Goal: Task Accomplishment & Management: Use online tool/utility

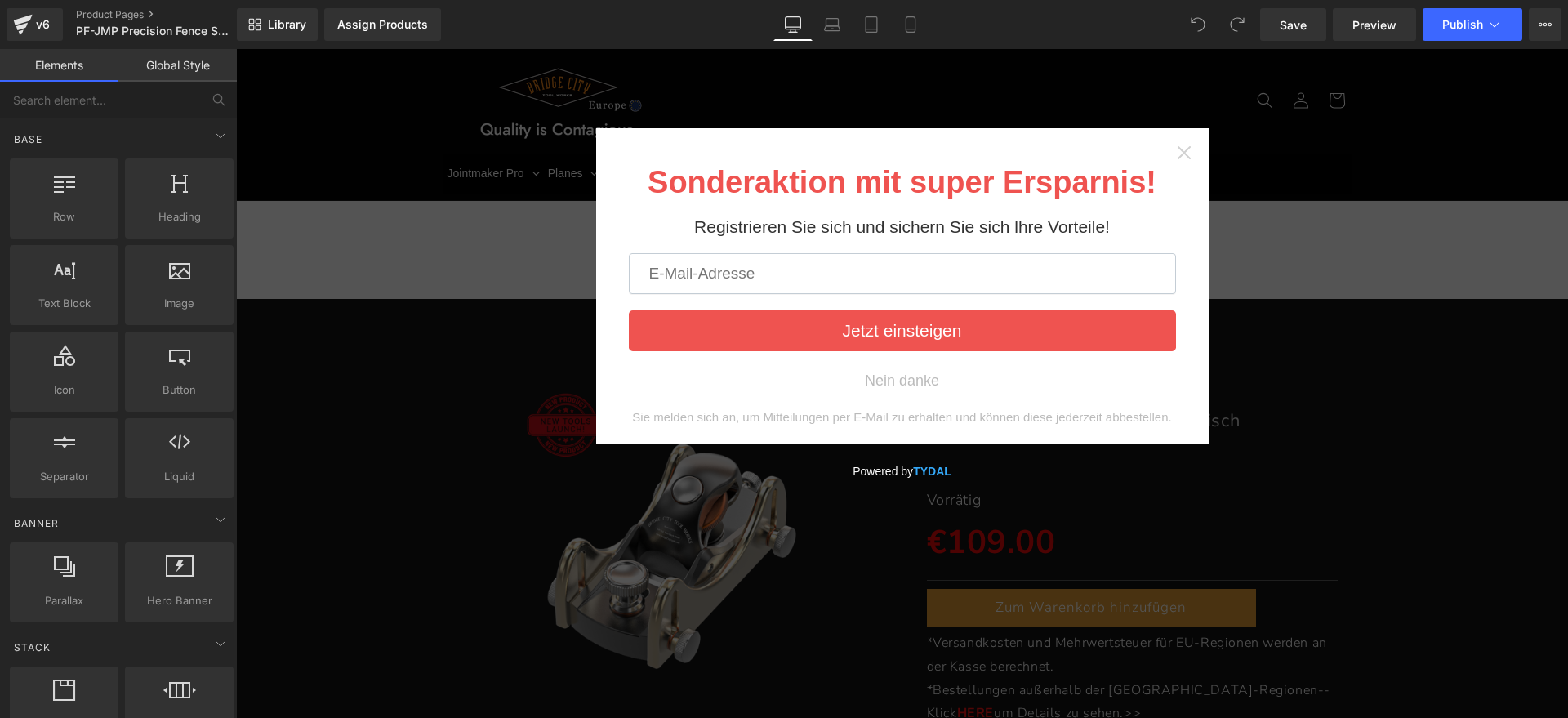
click at [1176, 152] on icon "Close widget" at bounding box center [1184, 152] width 17 height 17
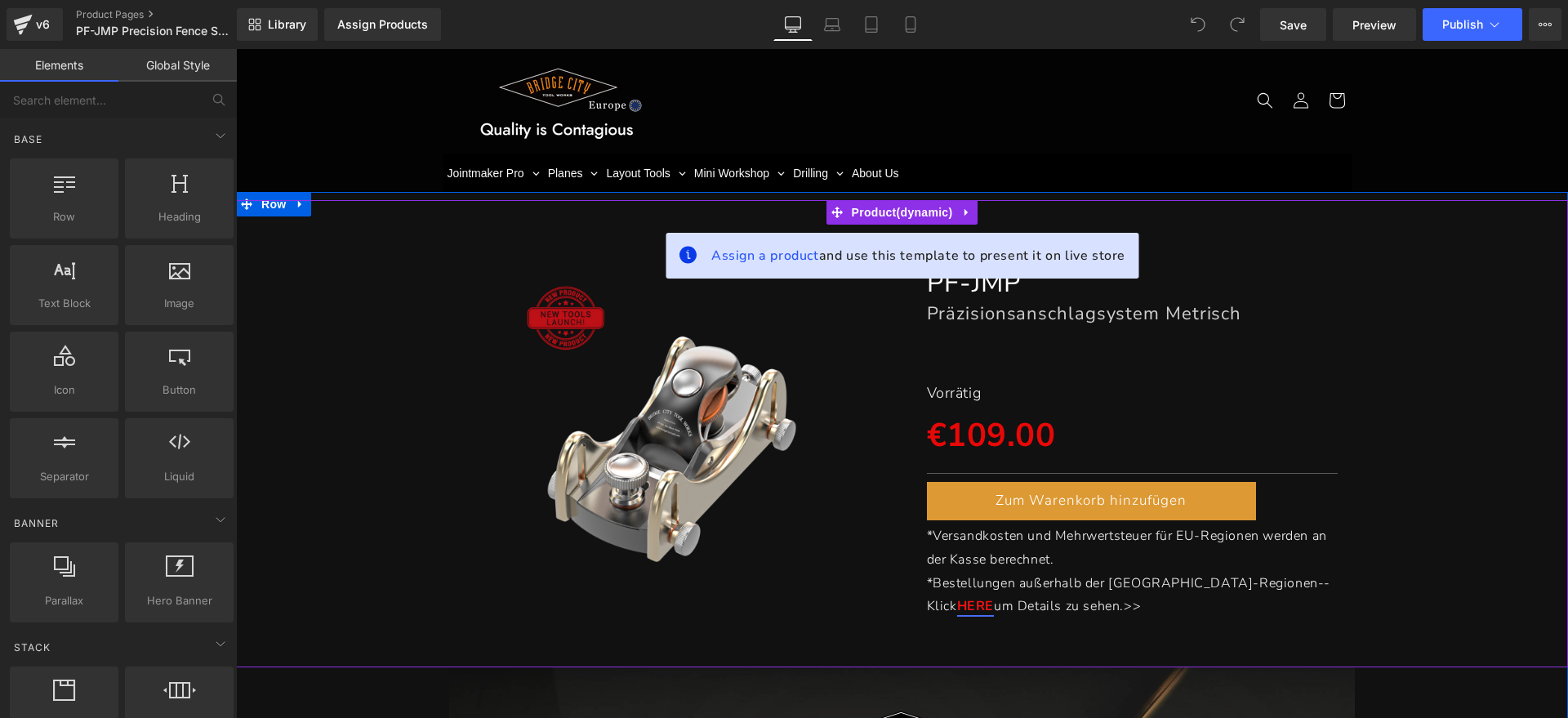
scroll to position [102, 0]
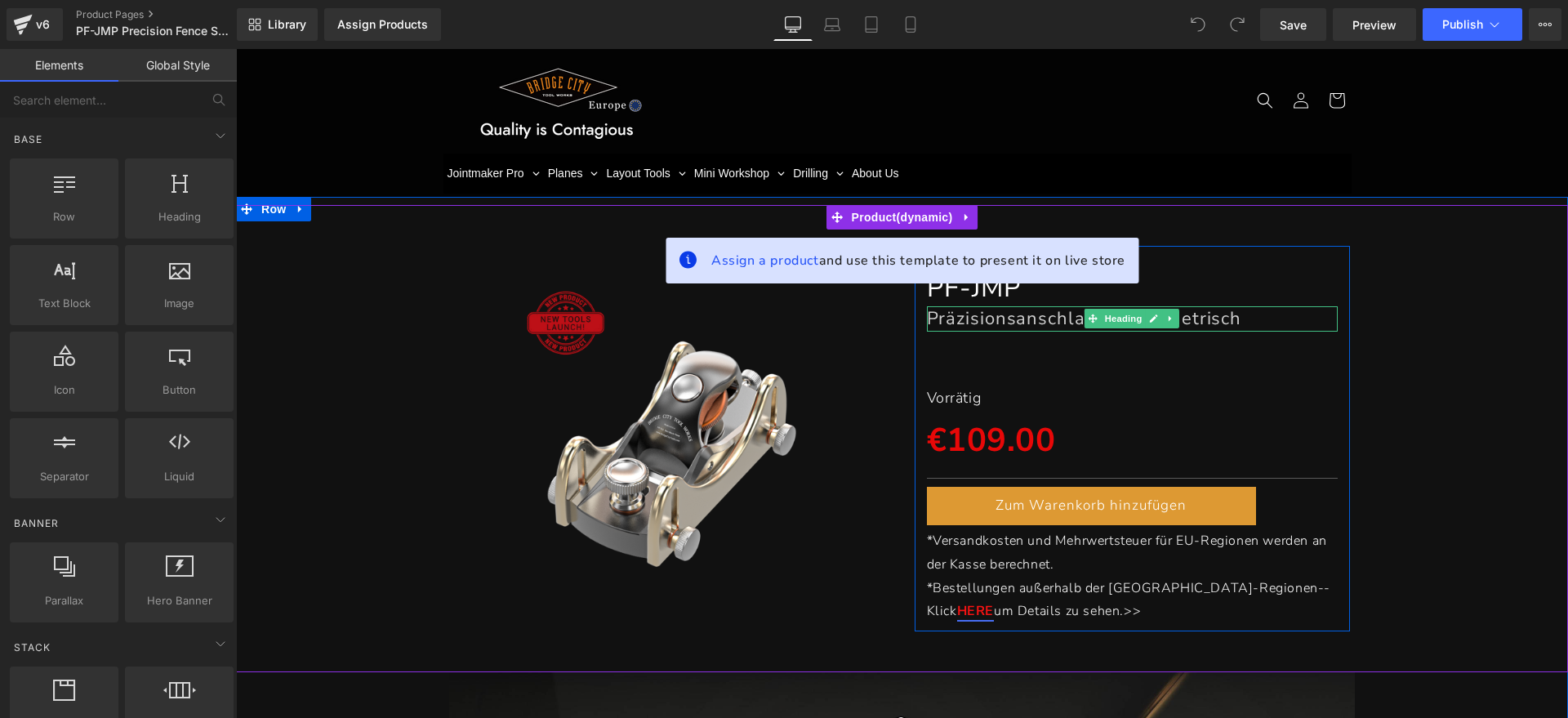
drag, startPoint x: 1115, startPoint y: 318, endPoint x: 1268, endPoint y: 317, distance: 153.0
click at [1115, 318] on span "Heading" at bounding box center [1123, 318] width 44 height 19
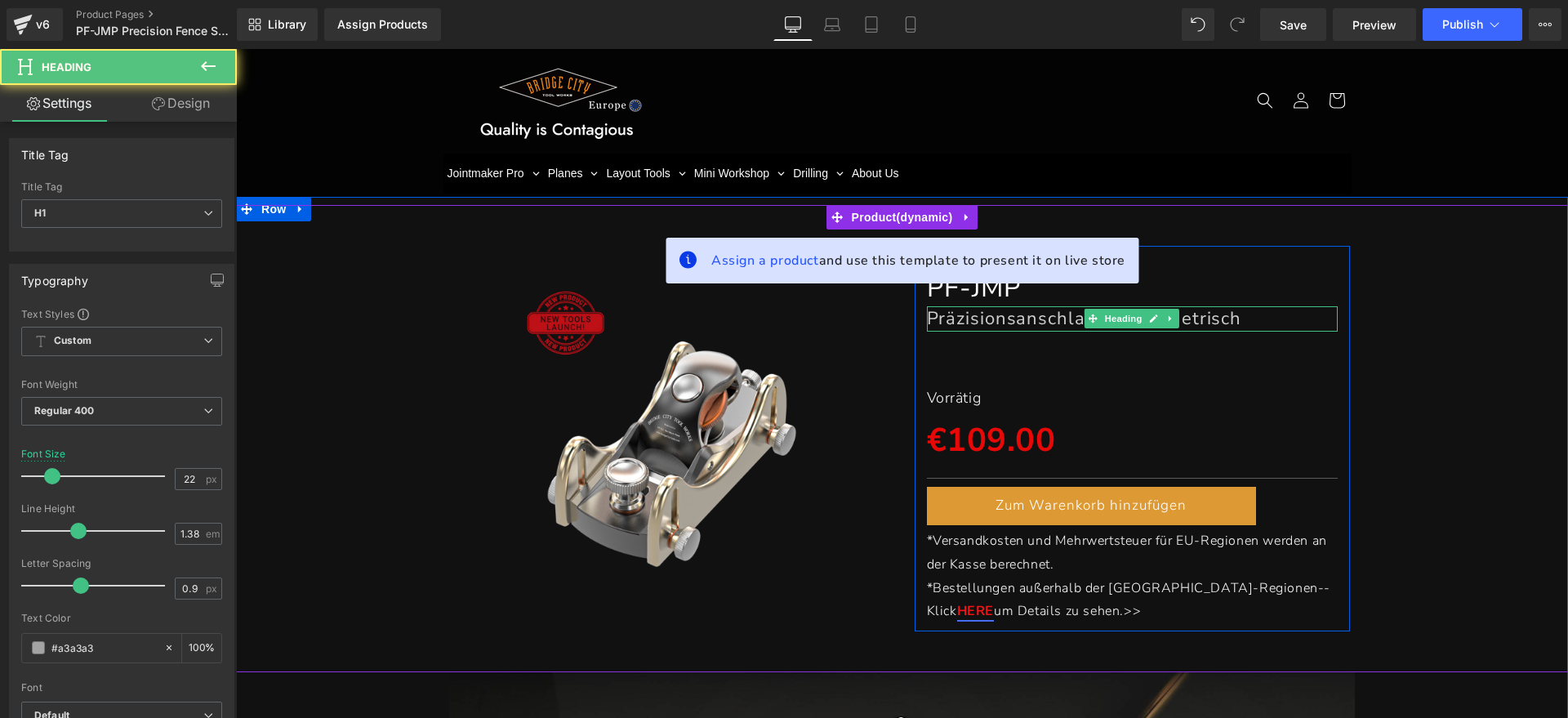
click at [1268, 317] on h1 "Präzisionsanschlagsystem Metrisch" at bounding box center [1132, 319] width 411 height 24
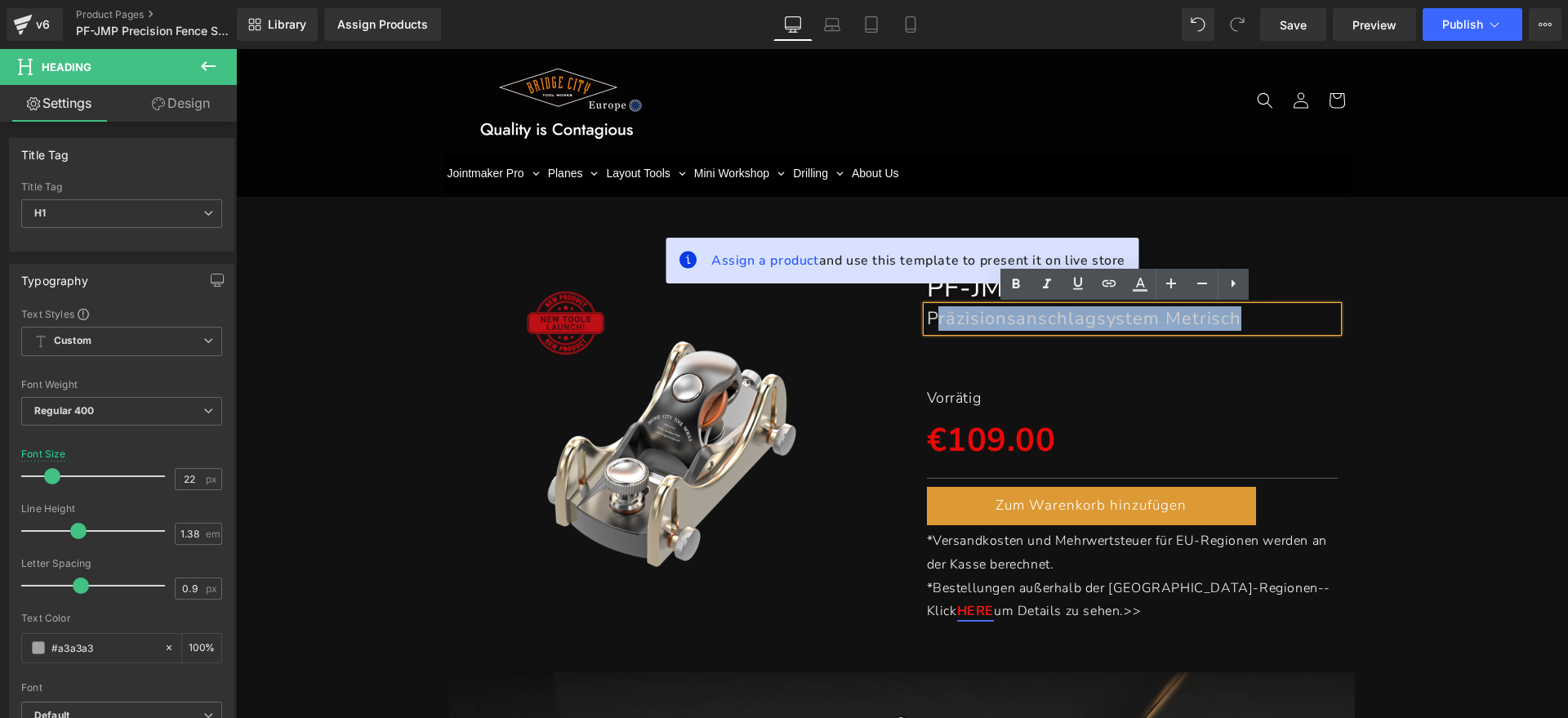
drag, startPoint x: 1268, startPoint y: 317, endPoint x: 929, endPoint y: 318, distance: 339.0
click at [929, 318] on h1 "Präzisionsanschlagsystem Metrisch" at bounding box center [1132, 319] width 411 height 24
paste div
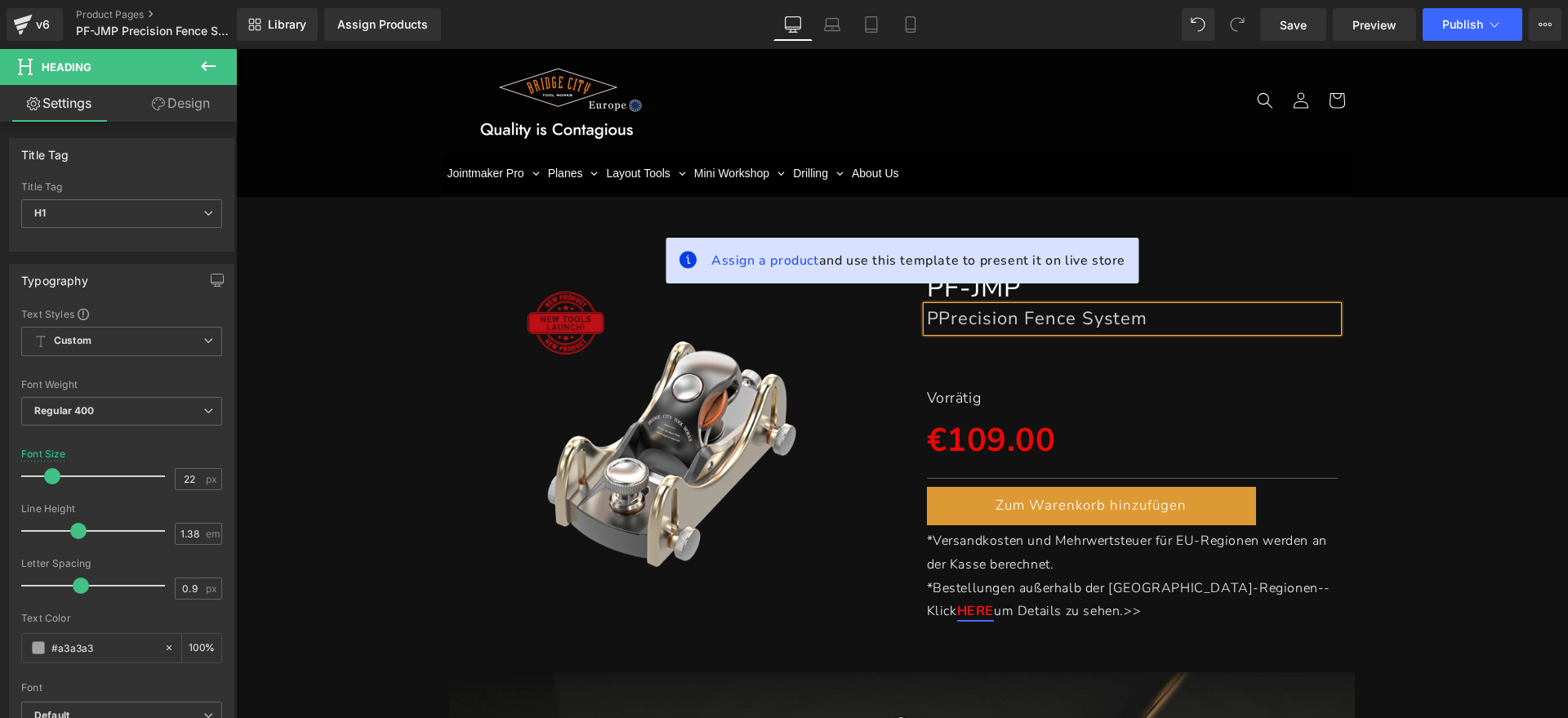
click at [933, 320] on font "PPrecision Fence System" at bounding box center [1037, 319] width 221 height 24
click at [1116, 396] on span "Text Block" at bounding box center [1124, 397] width 54 height 19
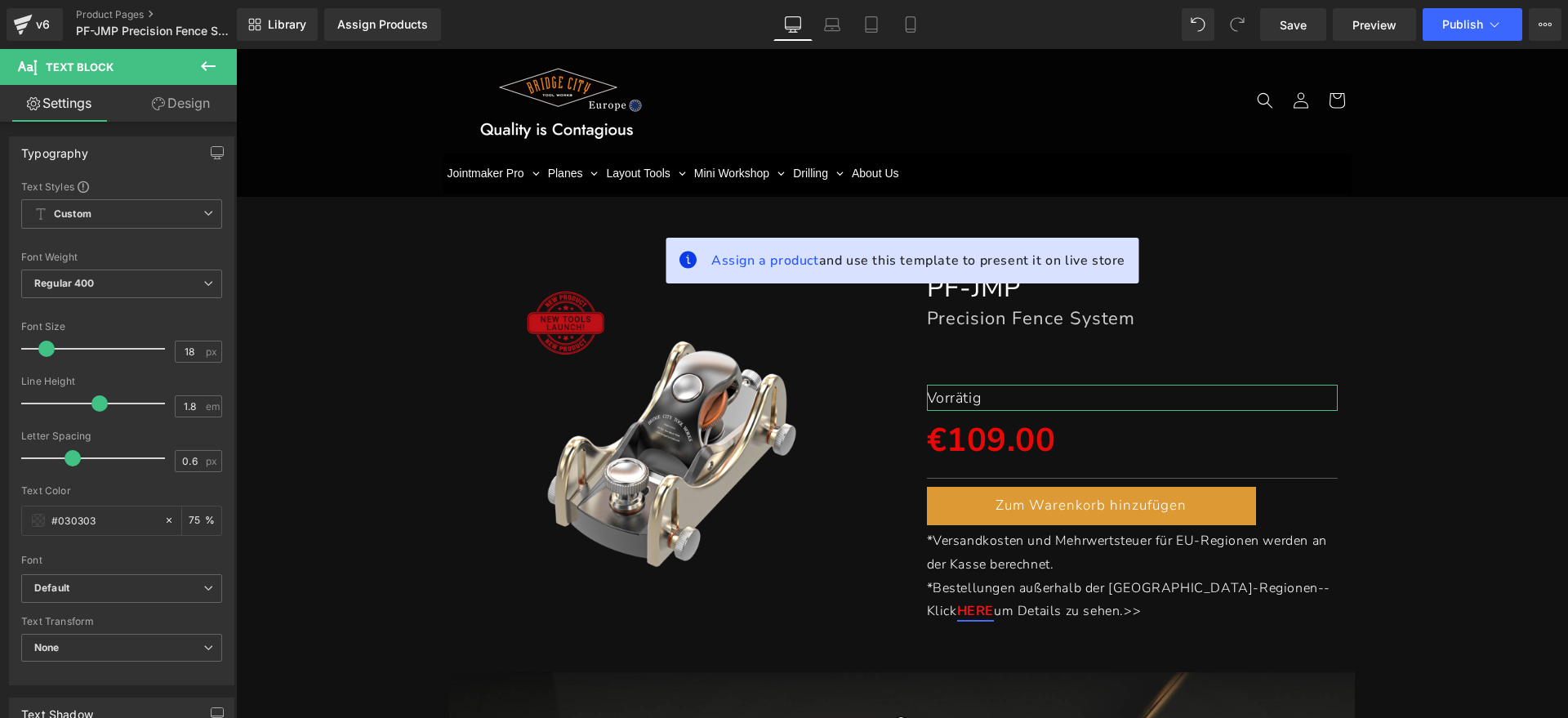
scroll to position [0, 0]
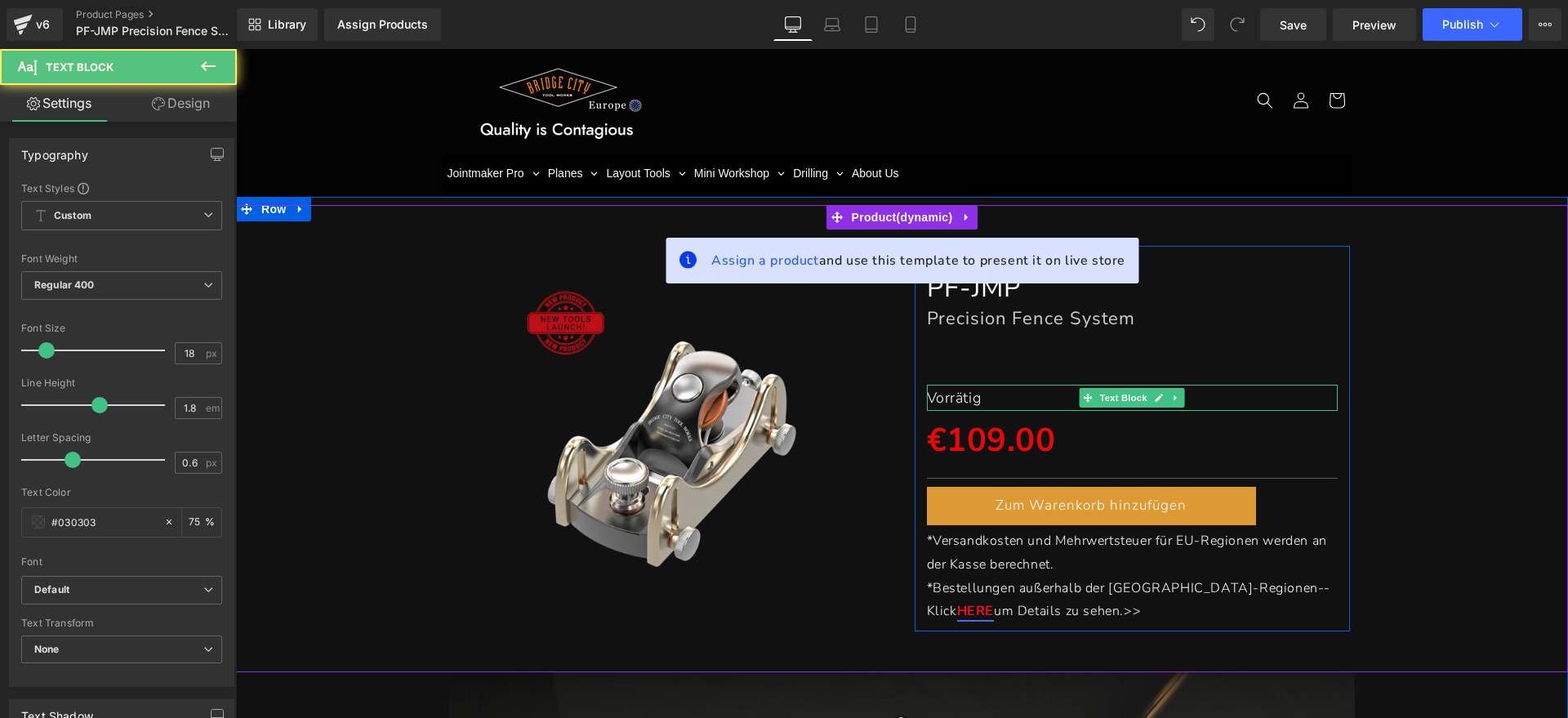
click at [983, 397] on p "Vorrätig" at bounding box center [1132, 397] width 411 height 26
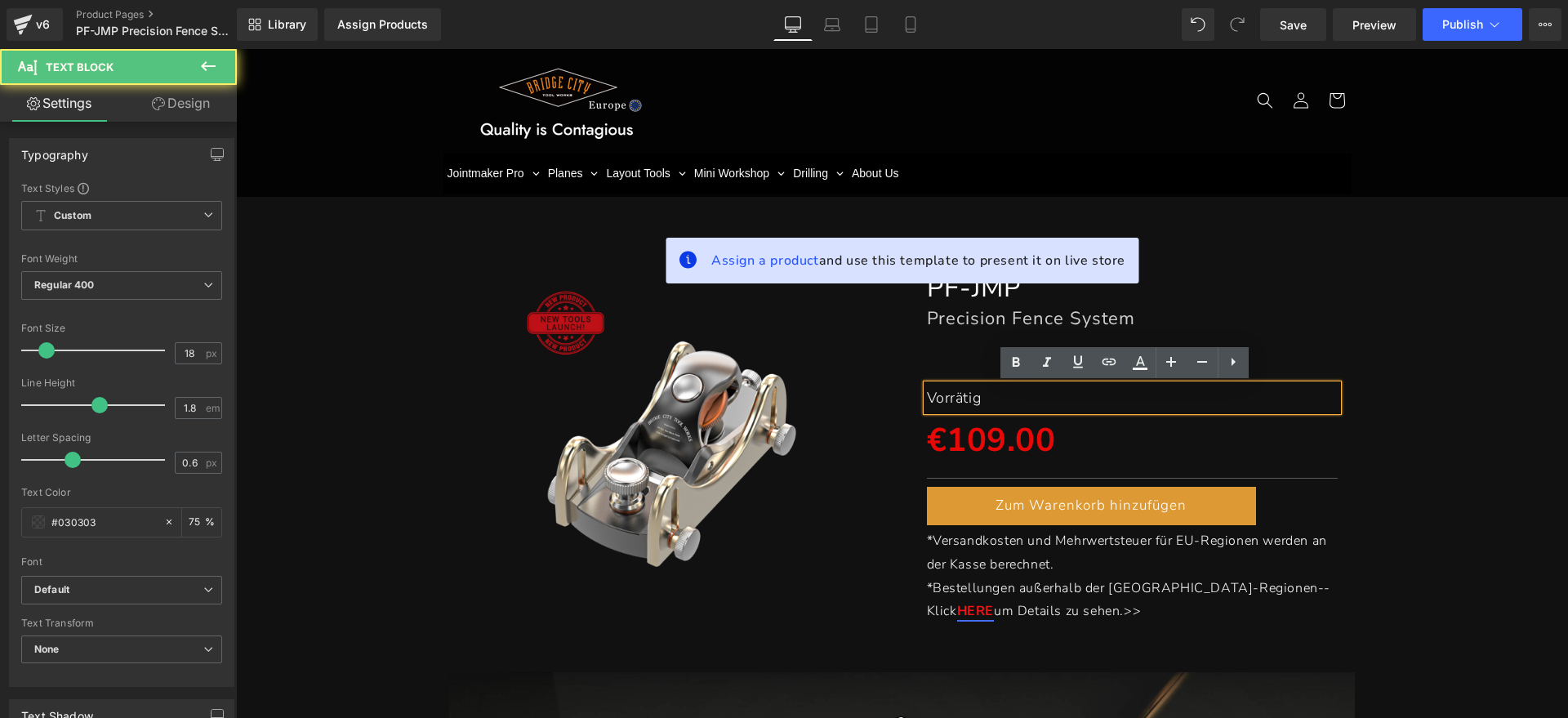
click at [989, 395] on p "Vorrätig" at bounding box center [1132, 397] width 411 height 26
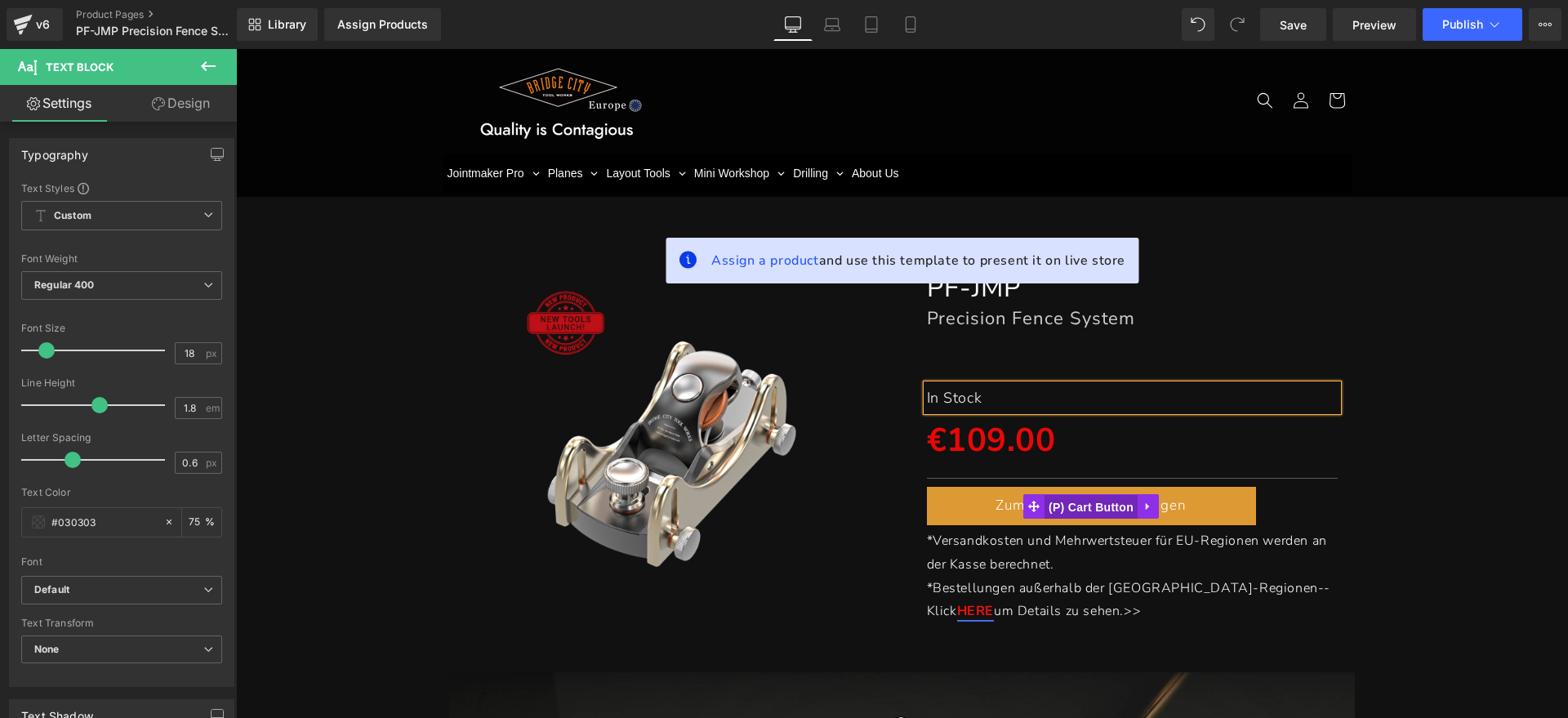
click at [1061, 507] on span "(P) Cart Button" at bounding box center [1091, 507] width 93 height 24
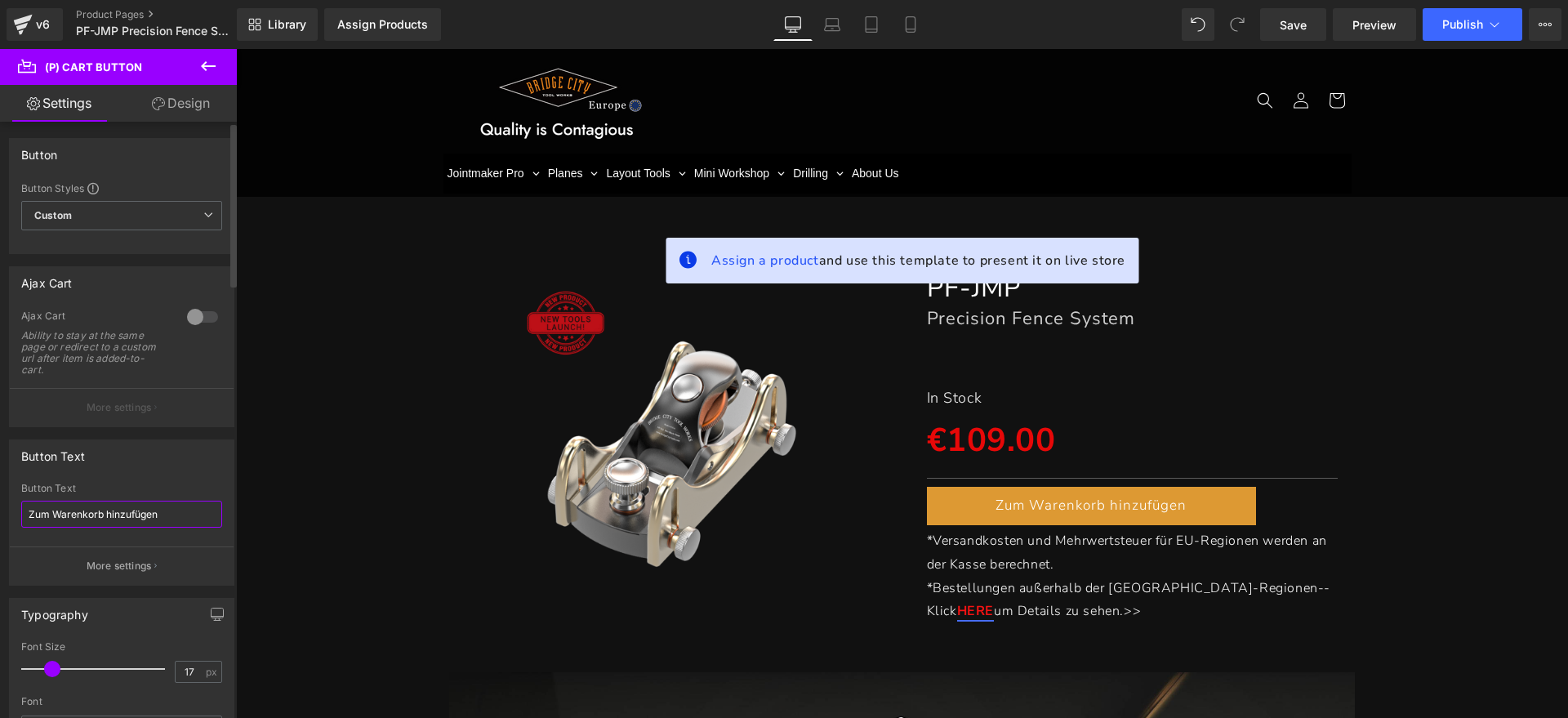
drag, startPoint x: 169, startPoint y: 512, endPoint x: 0, endPoint y: 511, distance: 169.0
click at [0, 511] on div "Button Text Zum Warenkorb hinzufügen Button Text Zum Warenkorb hinzufügen More …" at bounding box center [122, 506] width 245 height 158
type input "Add to Cart"
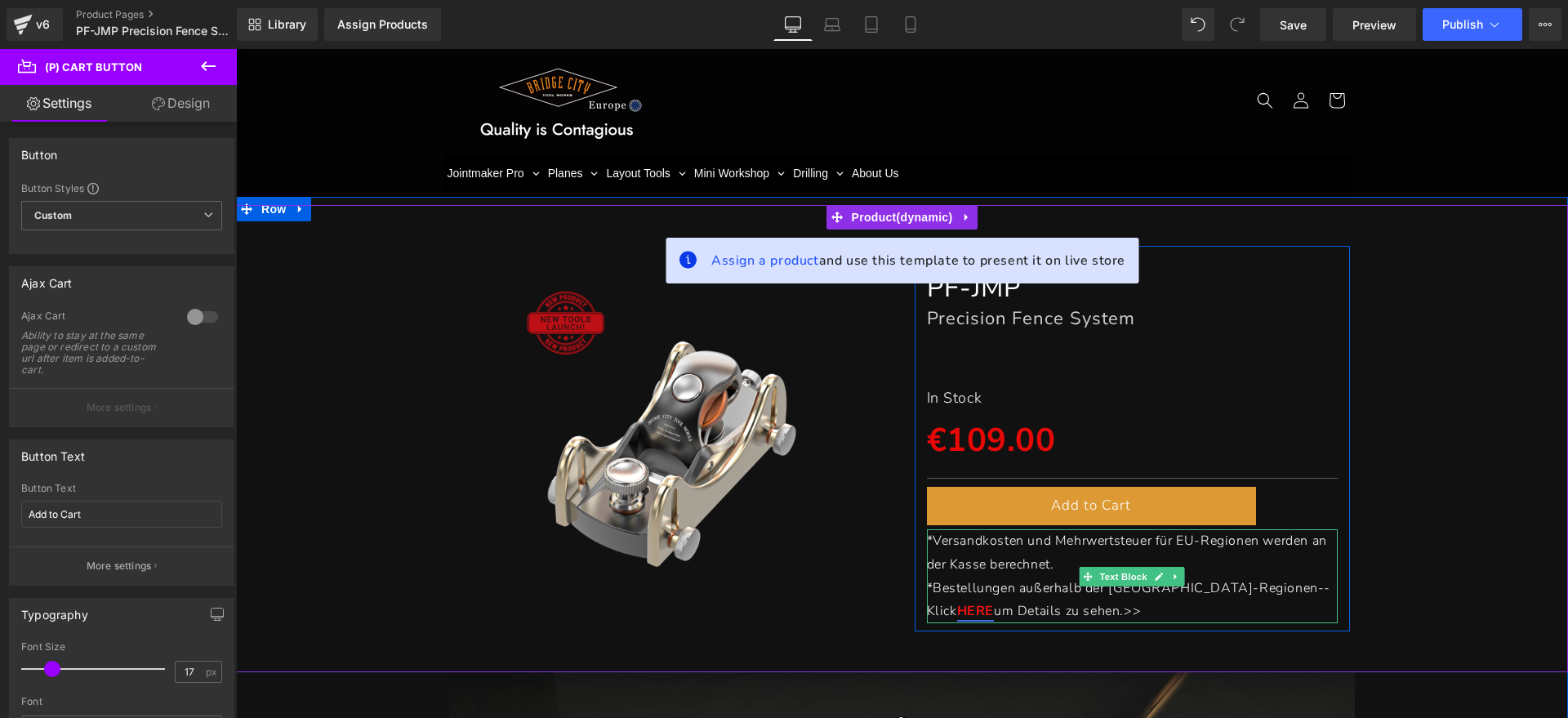
click at [1061, 560] on p "*Versandkosten und Mehrwertsteuer für EU-Regionen werden an der Kasse berechnet." at bounding box center [1132, 553] width 411 height 47
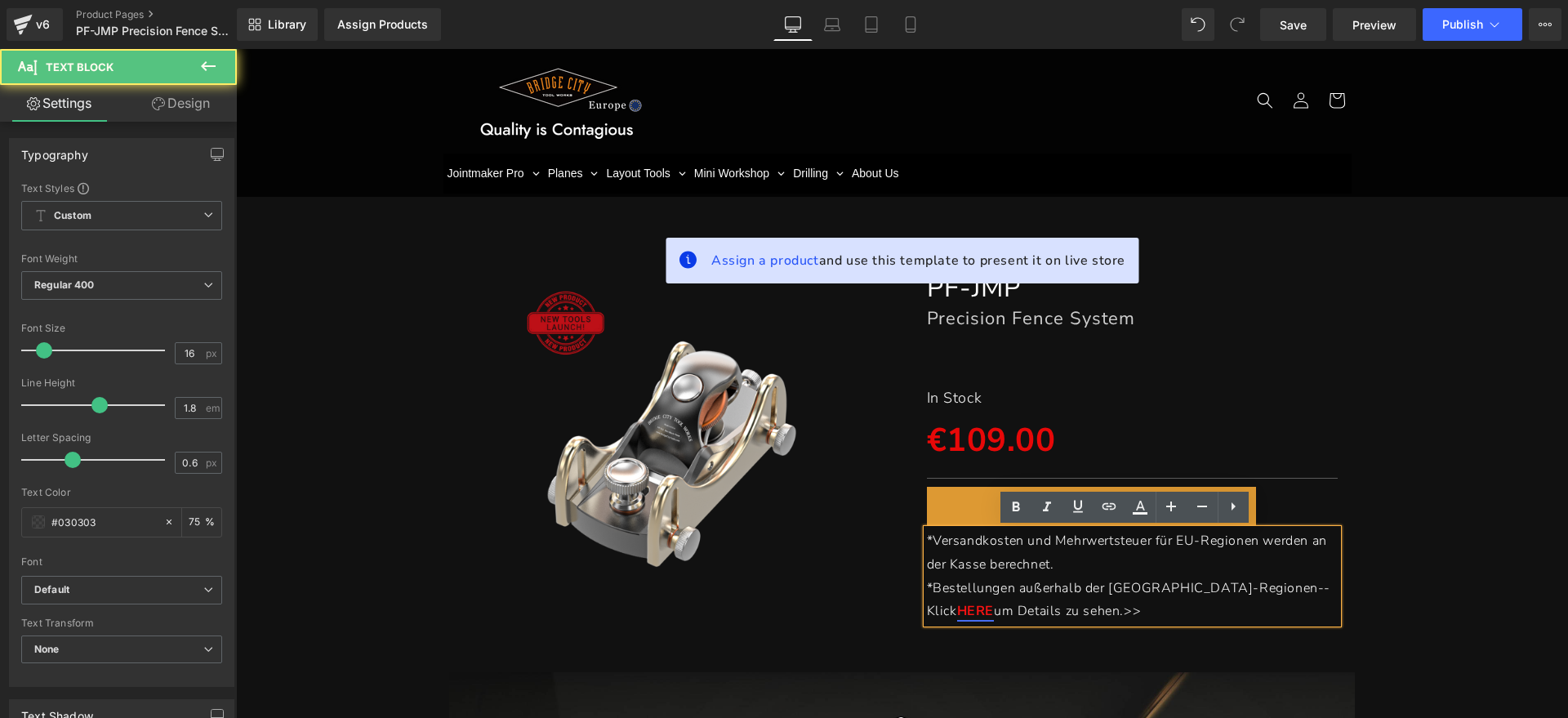
click at [1065, 559] on p "*Versandkosten und Mehrwertsteuer für EU-Regionen werden an der Kasse berechnet." at bounding box center [1132, 553] width 411 height 47
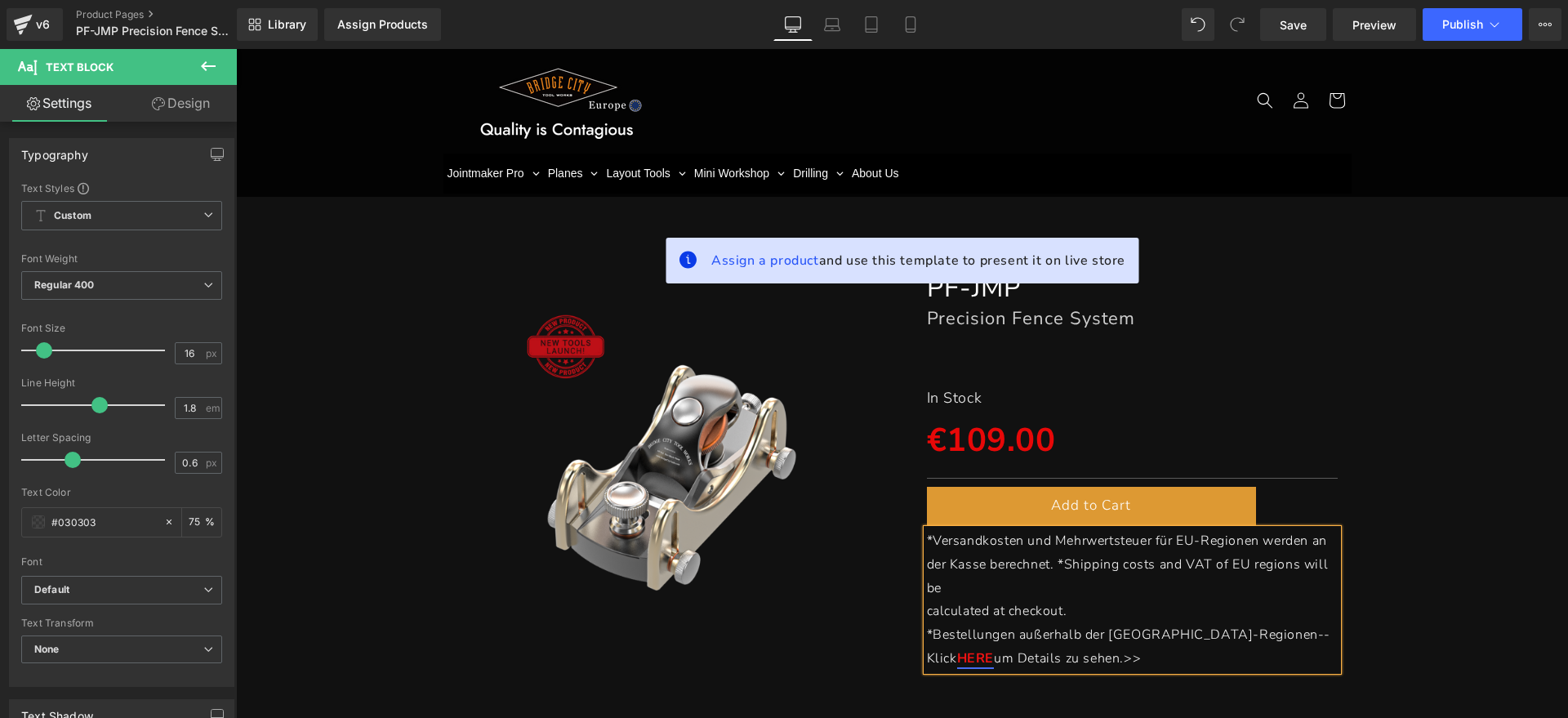
click at [927, 613] on span "calculated at checkout." at bounding box center [997, 611] width 141 height 18
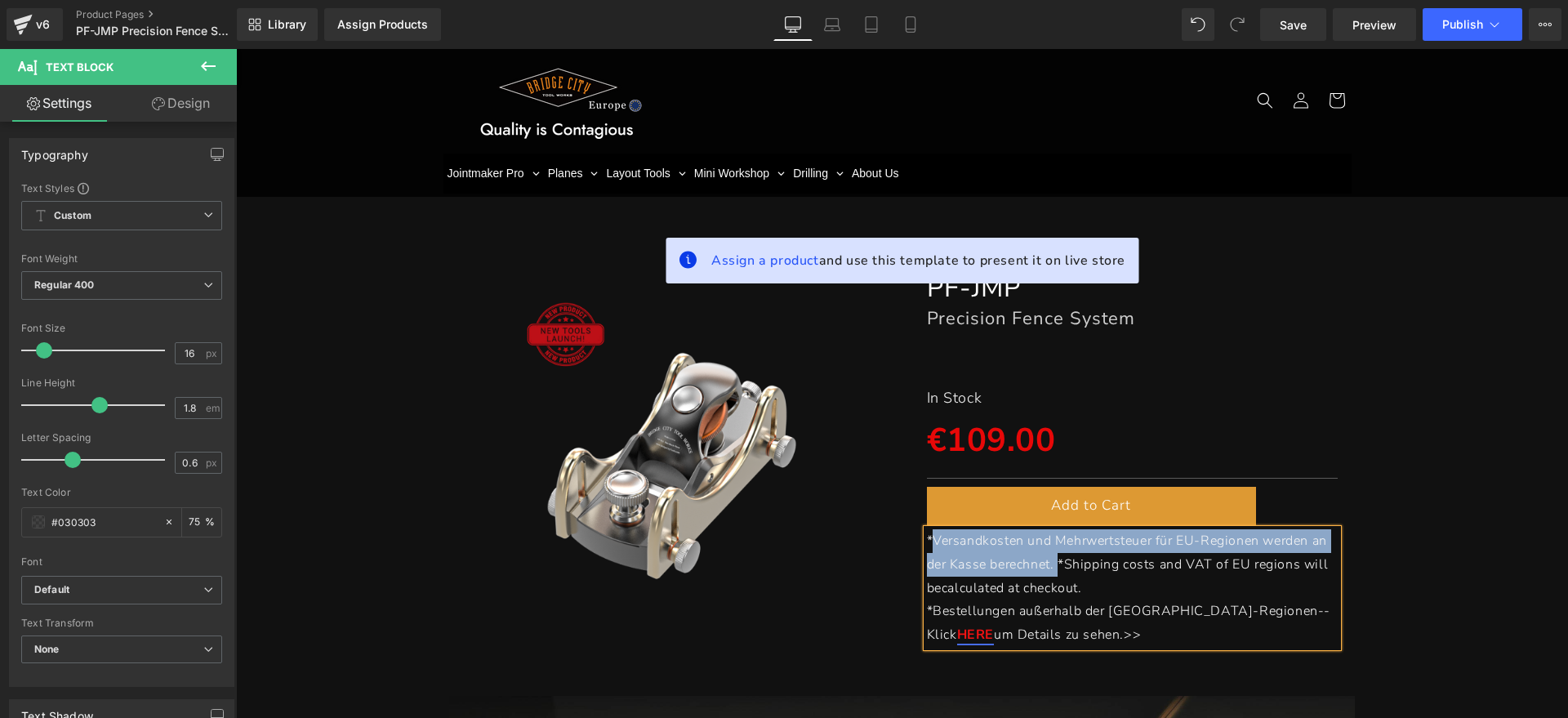
drag, startPoint x: 1053, startPoint y: 560, endPoint x: 926, endPoint y: 540, distance: 128.6
click at [927, 540] on span "*Versandkosten und Mehrwertsteuer für EU-Regionen werden an der Kasse berechnet…" at bounding box center [1128, 564] width 402 height 66
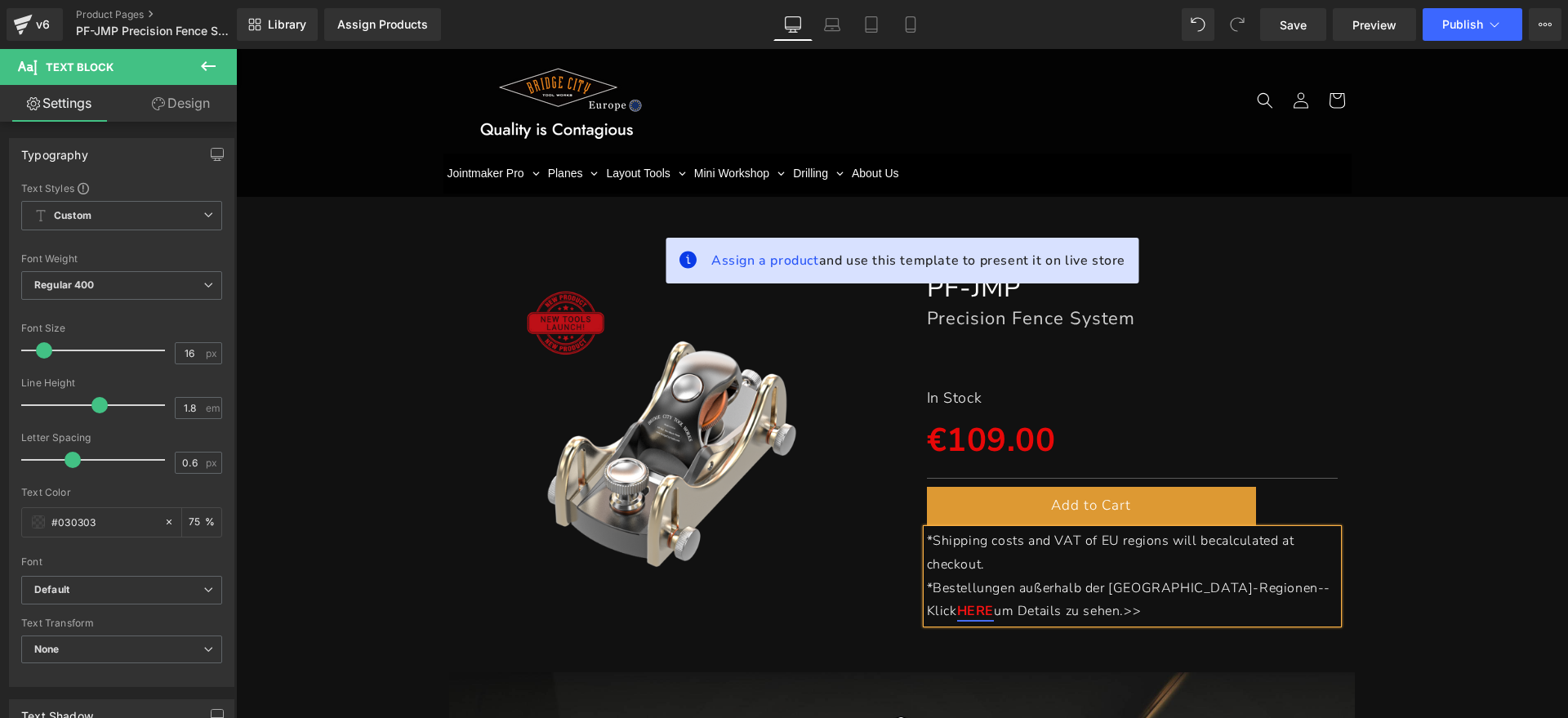
click at [1007, 557] on p "*Shipping costs and VAT of EU regions will be calculated at checkout." at bounding box center [1132, 553] width 411 height 47
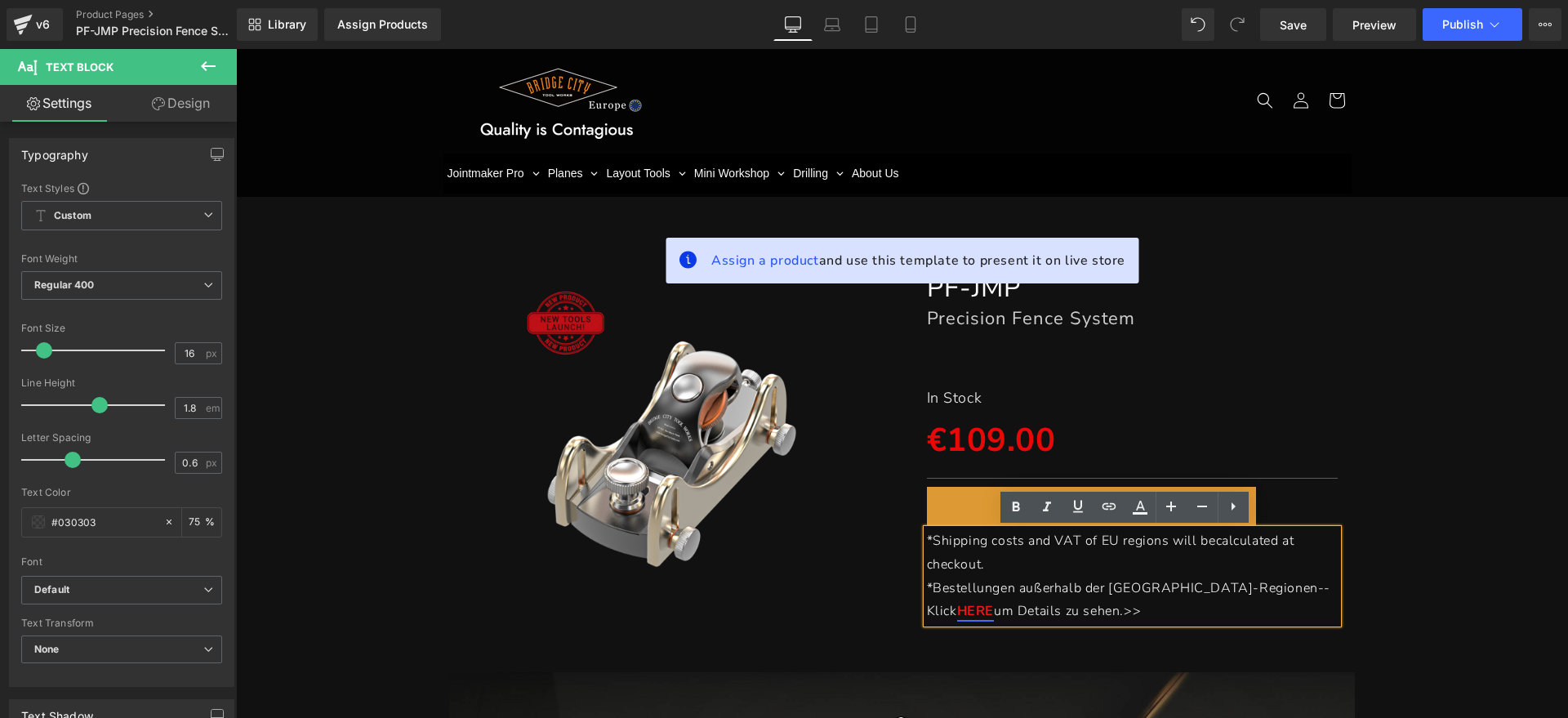
click at [1046, 606] on p "*Bestellungen außerhalb der [GEOGRAPHIC_DATA]-Regionen--Klick HERE um Details z…" at bounding box center [1132, 600] width 411 height 47
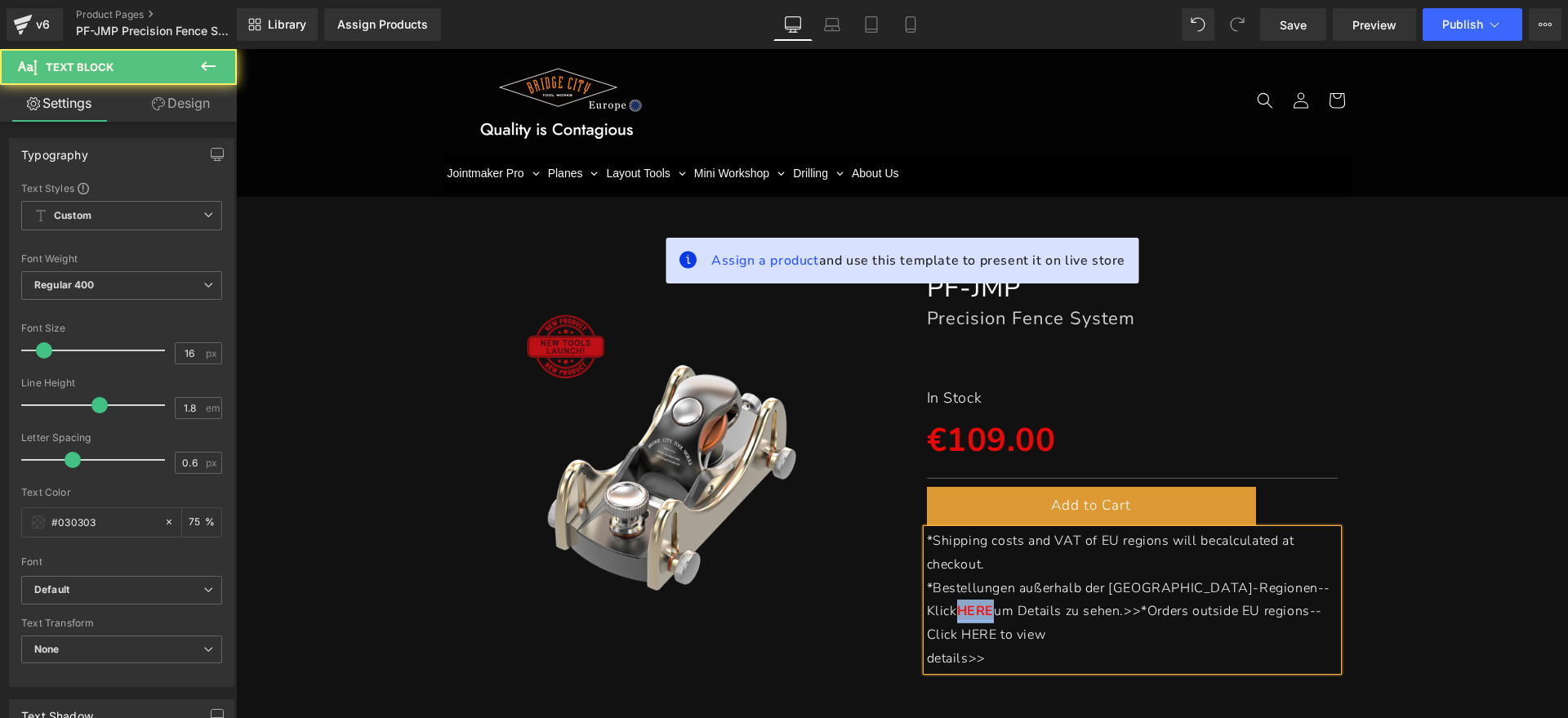
drag, startPoint x: 1230, startPoint y: 589, endPoint x: 1256, endPoint y: 583, distance: 26.7
click at [994, 602] on link "HERE" at bounding box center [976, 611] width 37 height 18
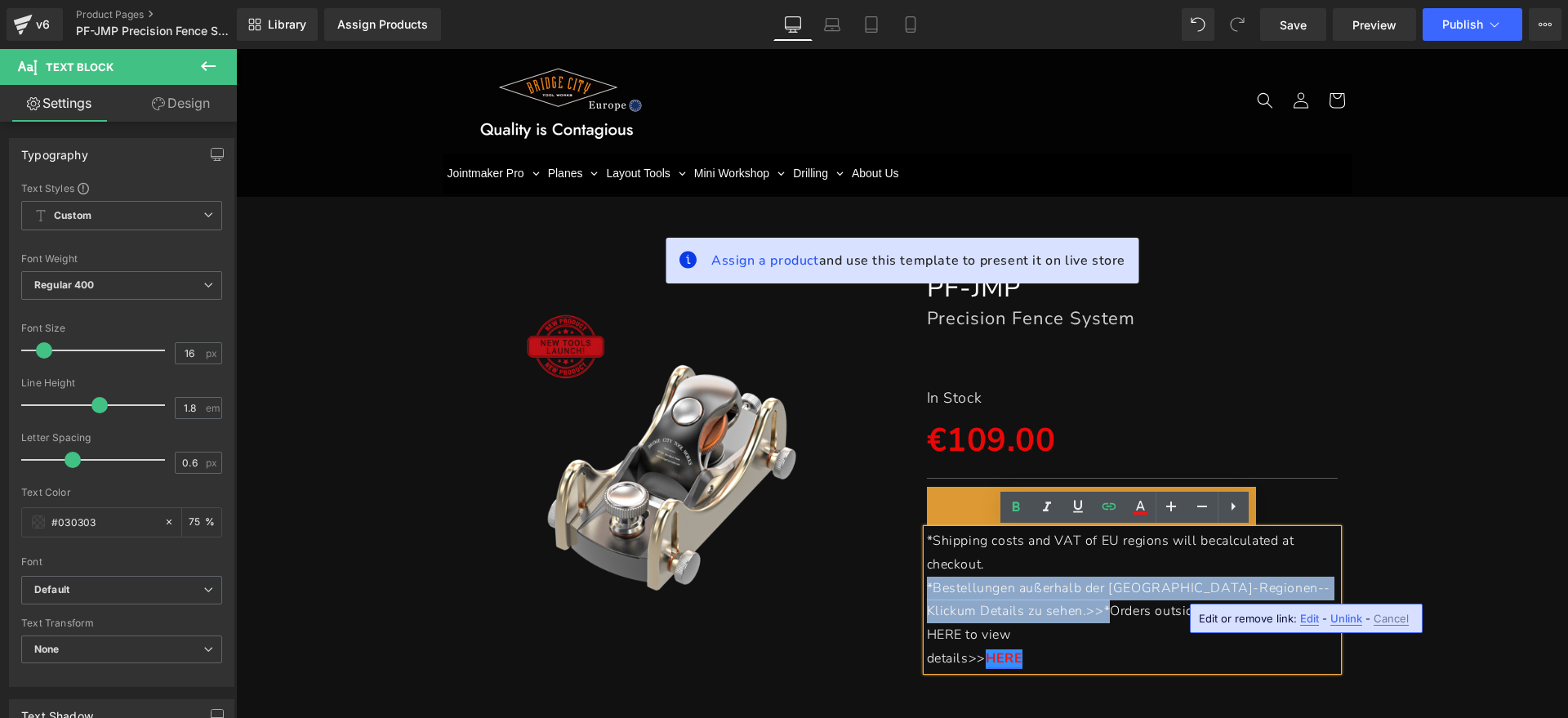
drag, startPoint x: 977, startPoint y: 606, endPoint x: 920, endPoint y: 585, distance: 60.7
click at [927, 585] on p "*Bestellungen außerhalb der [GEOGRAPHIC_DATA]-Regionen--Klick um Details zu seh…" at bounding box center [1132, 611] width 411 height 70
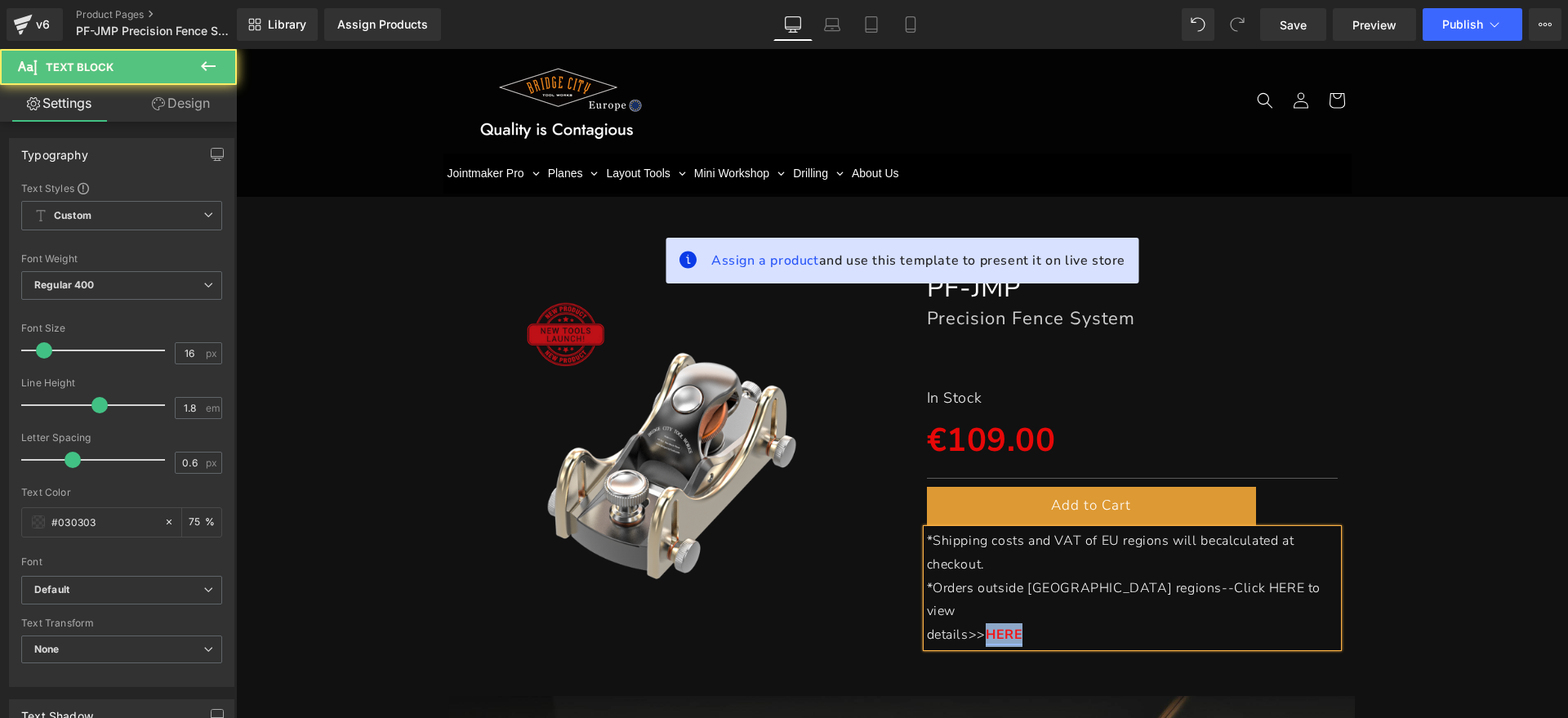
drag, startPoint x: 1002, startPoint y: 603, endPoint x: 981, endPoint y: 605, distance: 21.1
click at [981, 623] on p "details>> HERE" at bounding box center [1132, 634] width 411 height 24
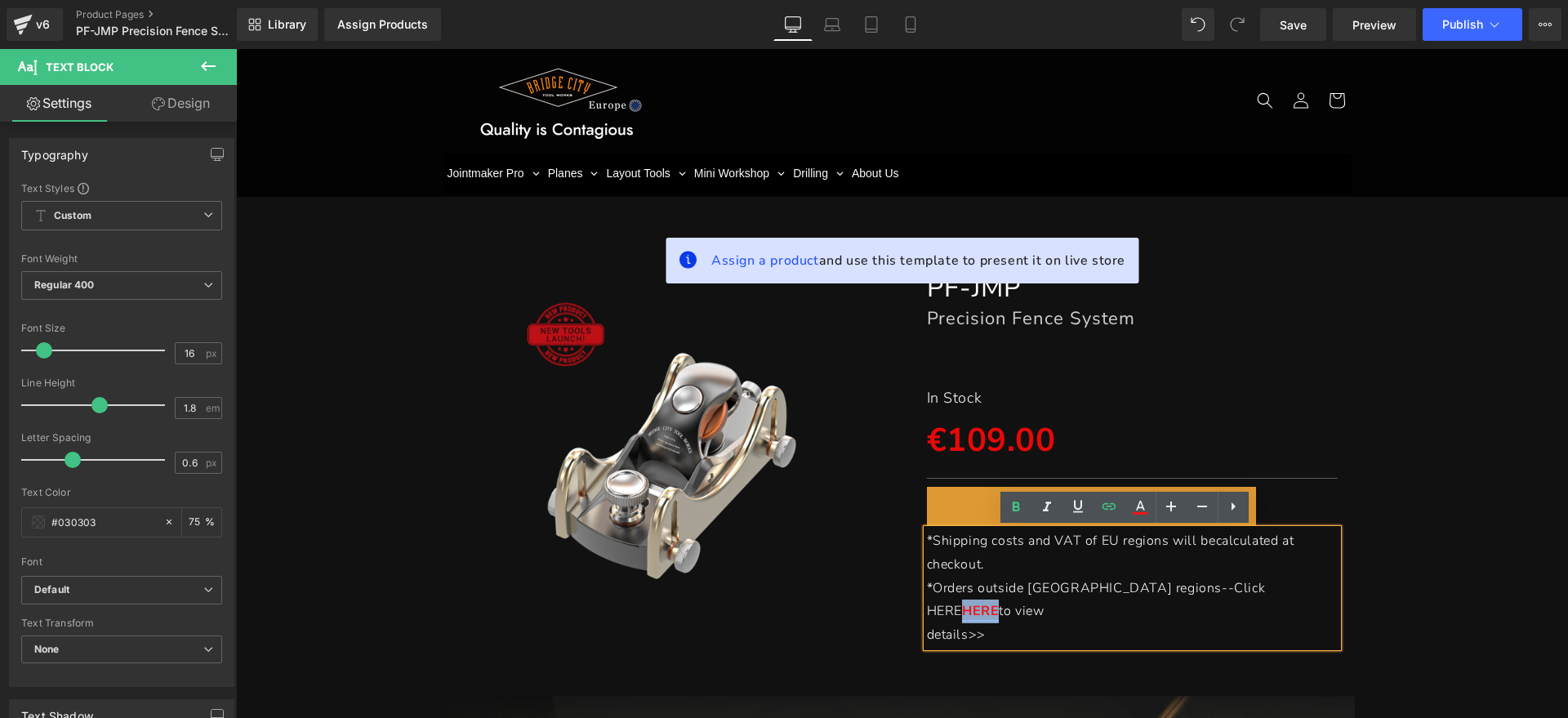
click at [998, 602] on link "HERE" at bounding box center [980, 611] width 37 height 18
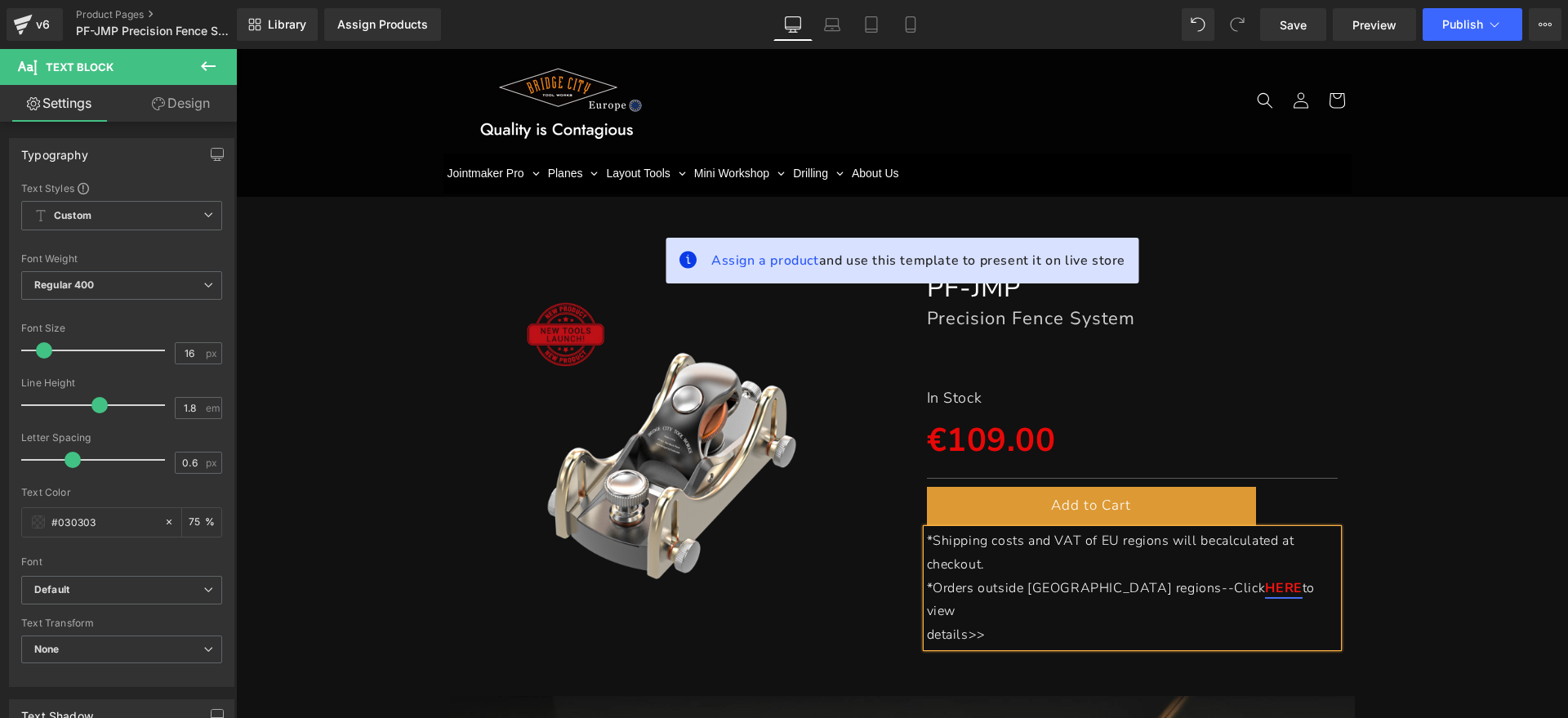
click at [1446, 543] on div "(P) Image PF-JMP Heading Precision Fence System Heading Separator In Stock Text…" at bounding box center [902, 450] width 1316 height 409
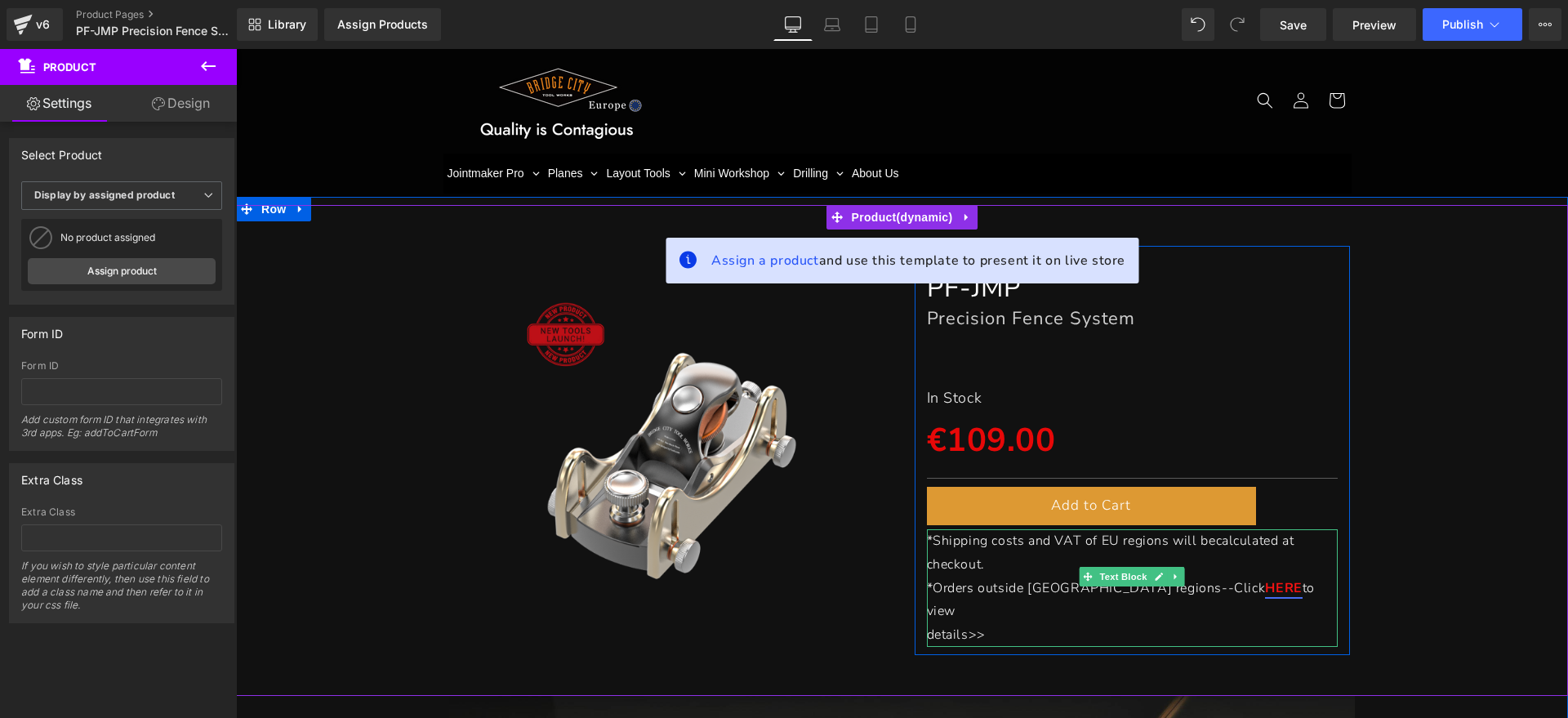
click at [927, 625] on span "details>>" at bounding box center [956, 634] width 59 height 18
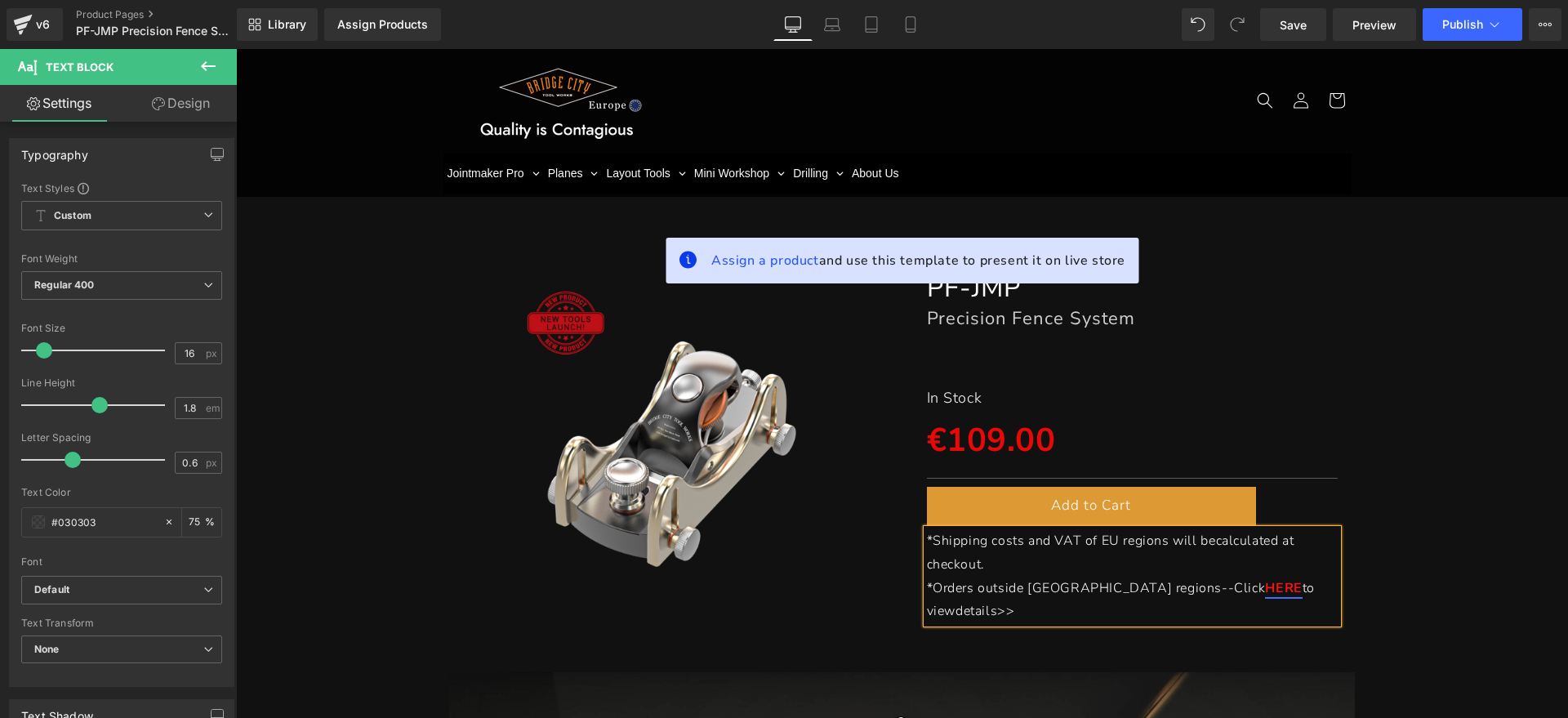
click at [1502, 453] on div "(P) Image PF-JMP Heading Precision Fence System Heading Separator In Stock Text…" at bounding box center [902, 438] width 1316 height 385
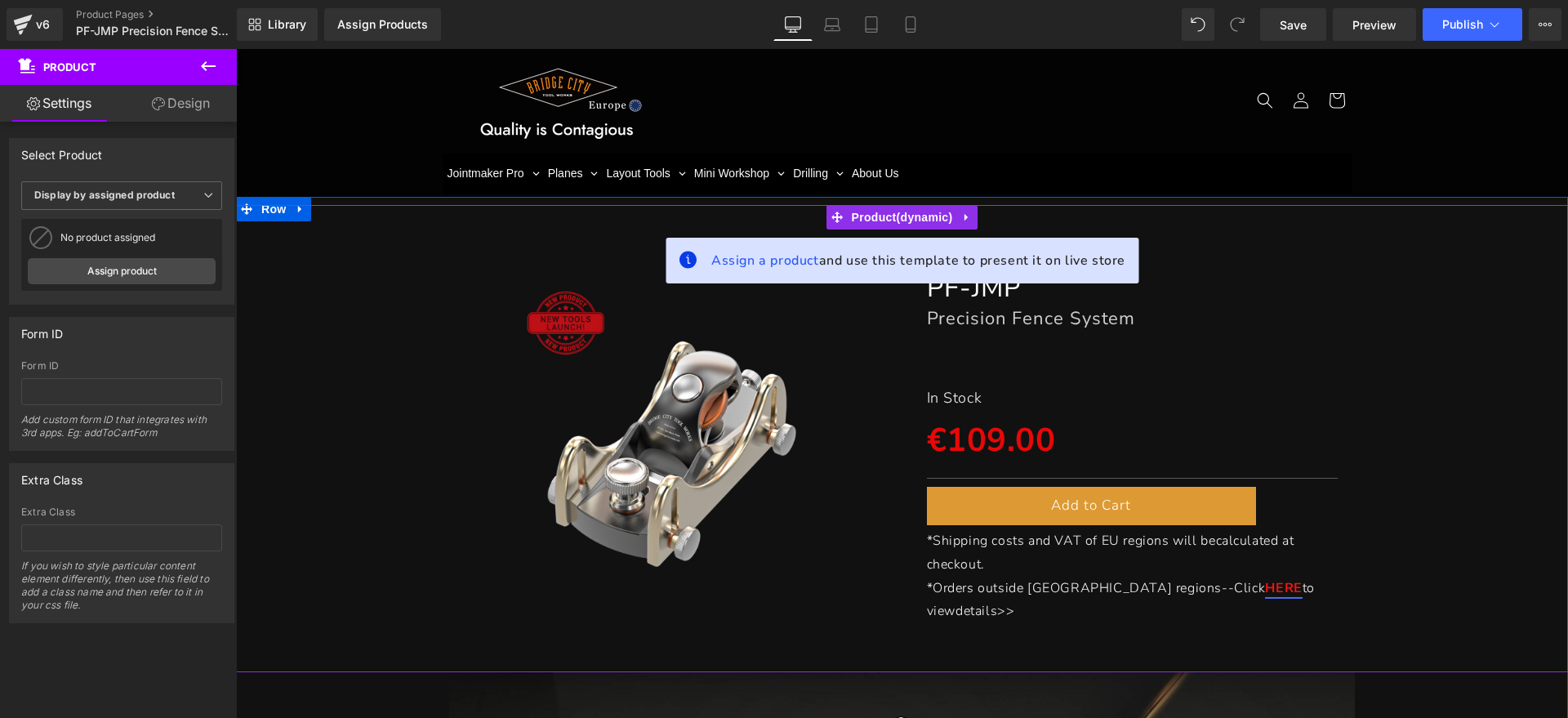
click at [1427, 504] on div "(P) Image PF-JMP Heading Precision Fence System Heading Separator In Stock Text…" at bounding box center [902, 438] width 1316 height 385
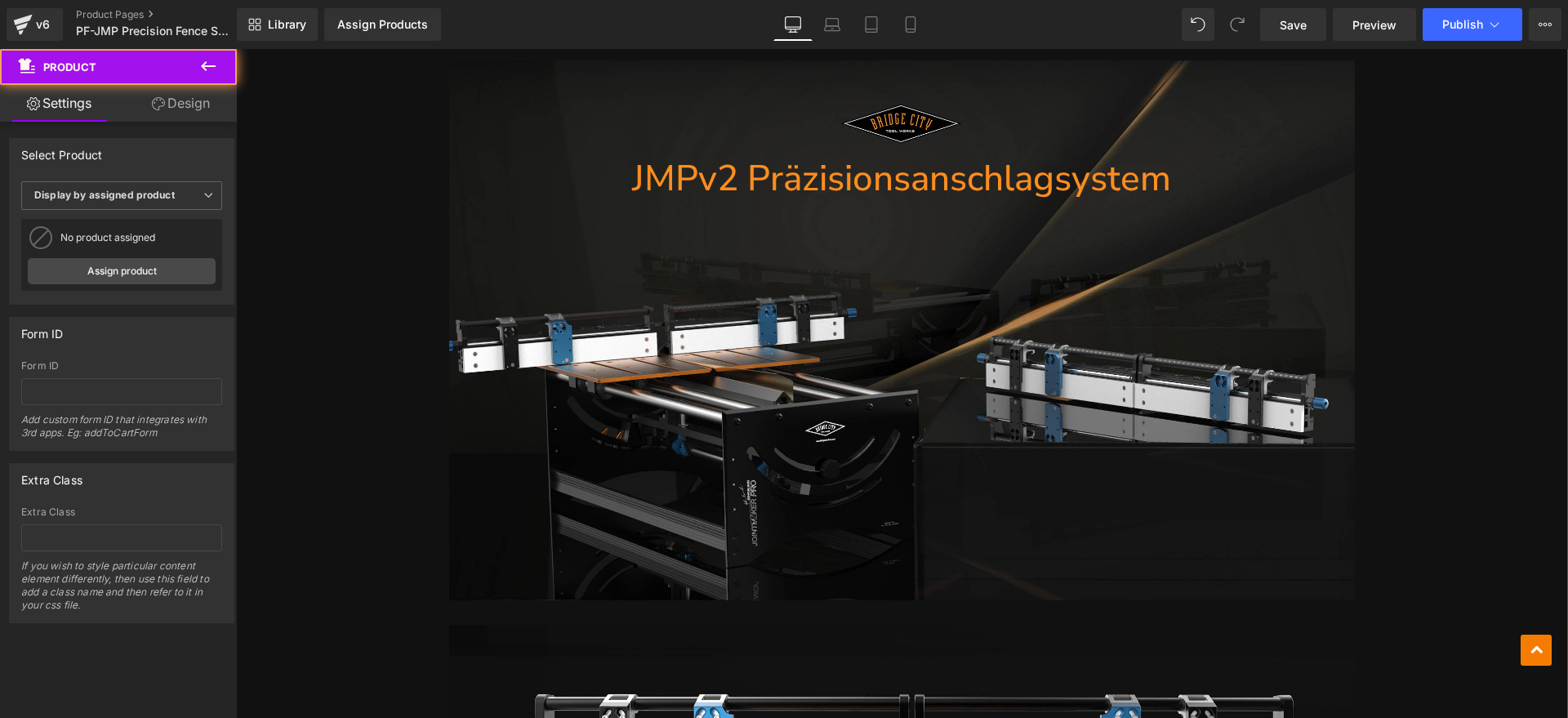
scroll to position [715, 0]
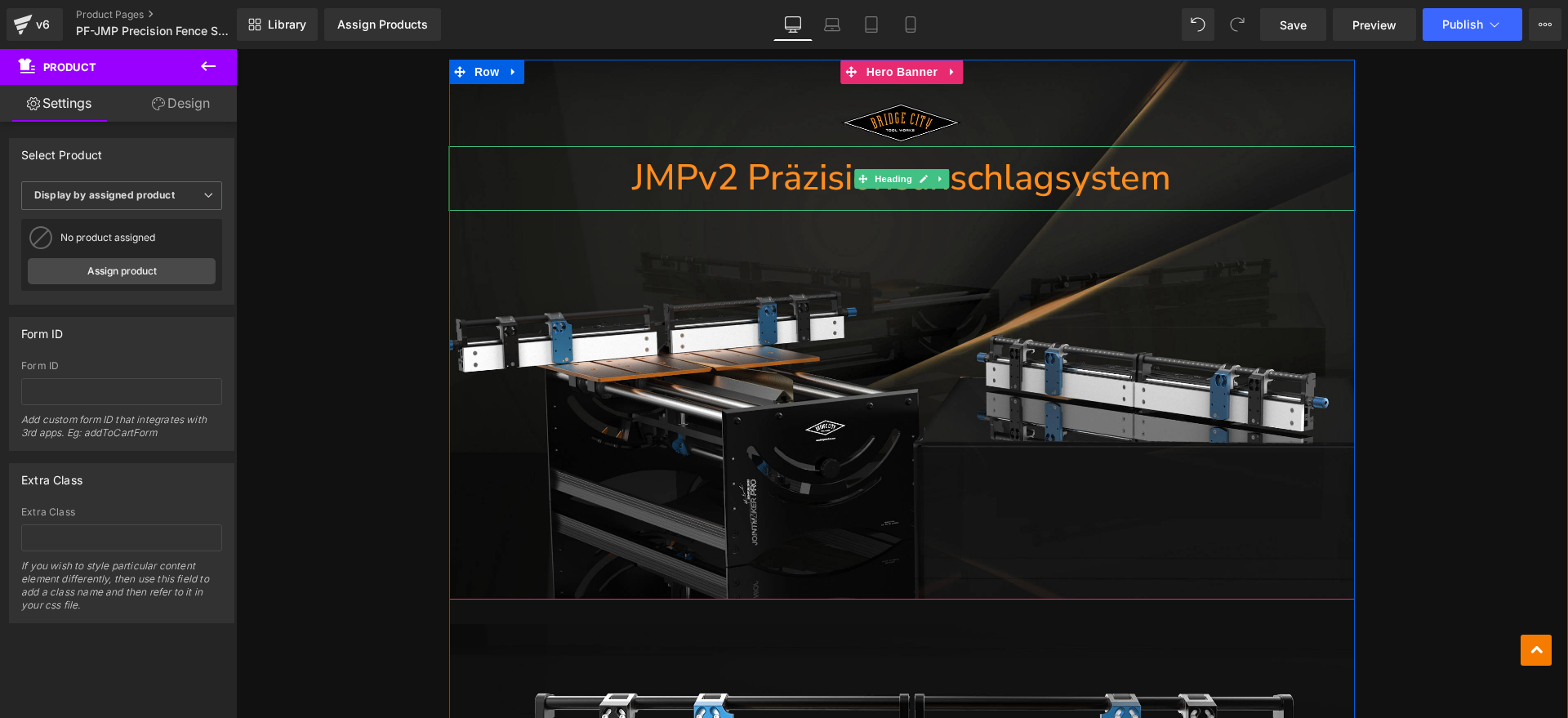
click at [915, 169] on link at bounding box center [924, 179] width 17 height 19
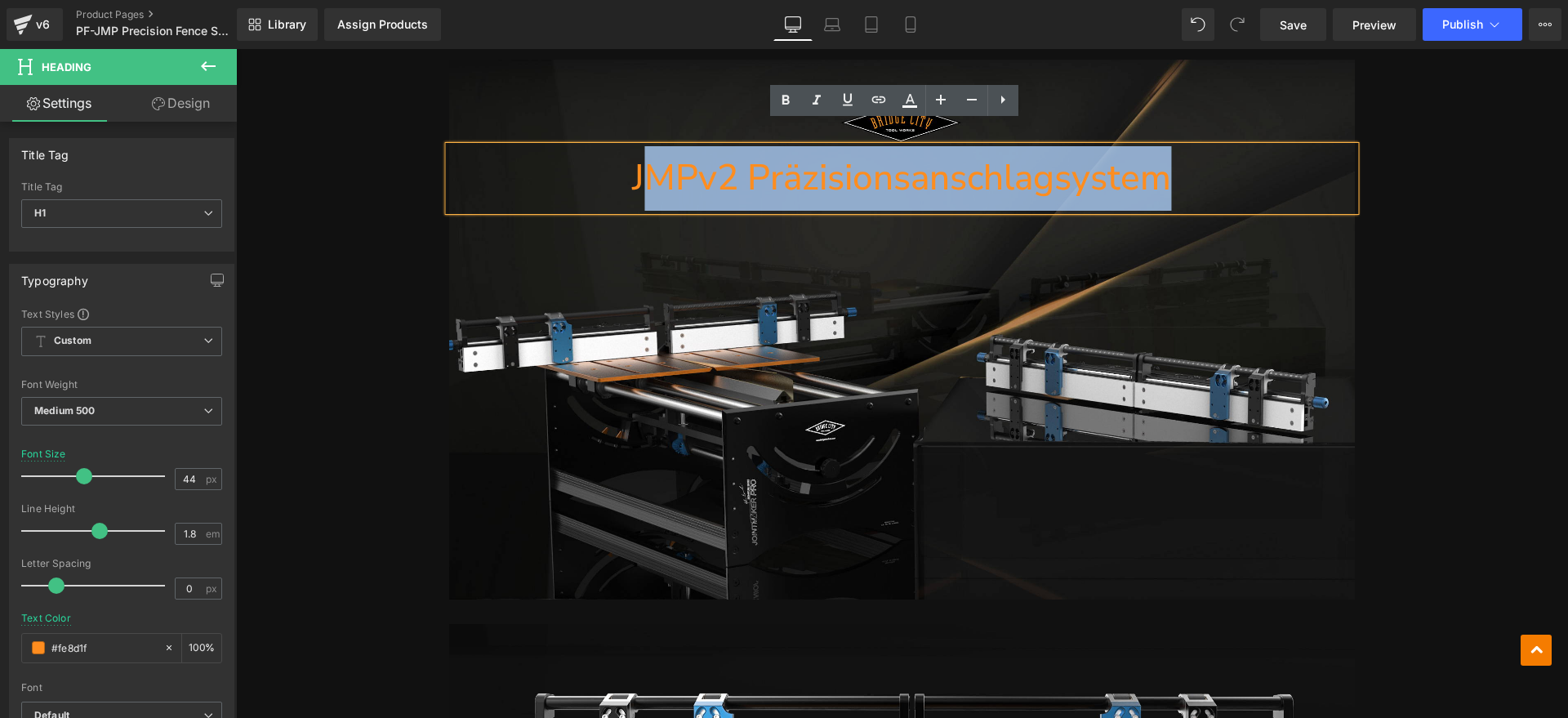
drag, startPoint x: 1219, startPoint y: 153, endPoint x: 646, endPoint y: 153, distance: 573.0
click at [646, 153] on h1 "JMPv2 Präzisionsanschlagsystem" at bounding box center [901, 178] width 906 height 65
paste div
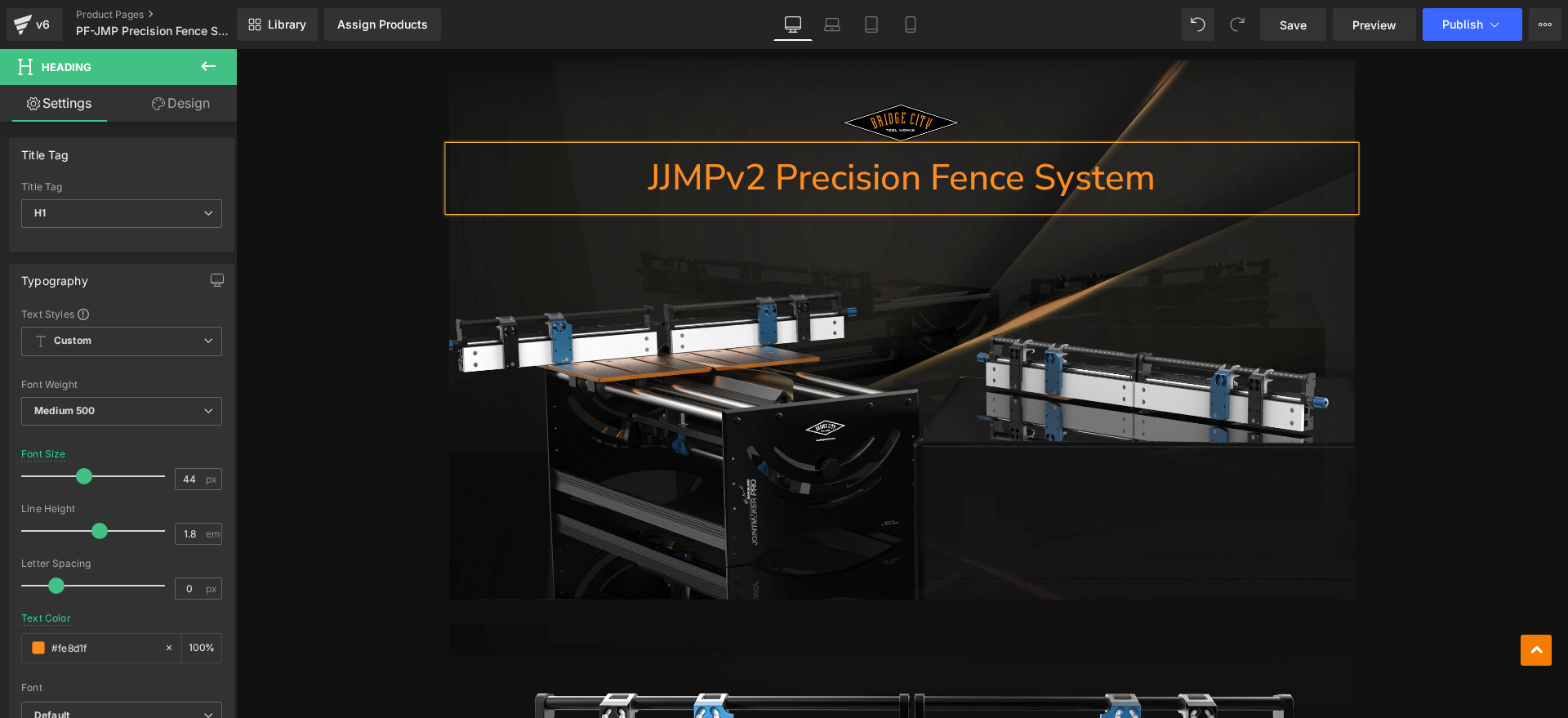
click at [649, 159] on h1 "JJMPv2 Precision Fence System" at bounding box center [901, 178] width 906 height 65
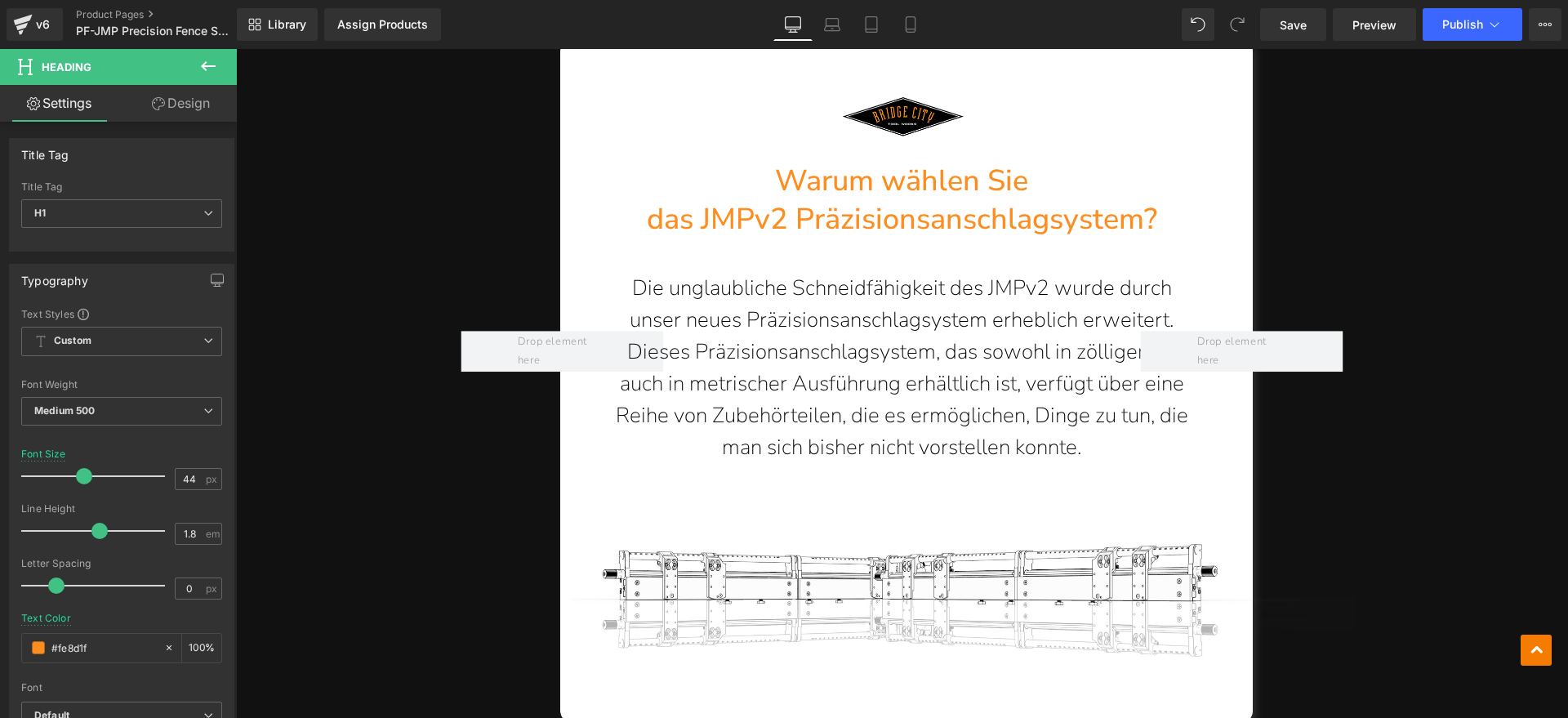
scroll to position [1736, 0]
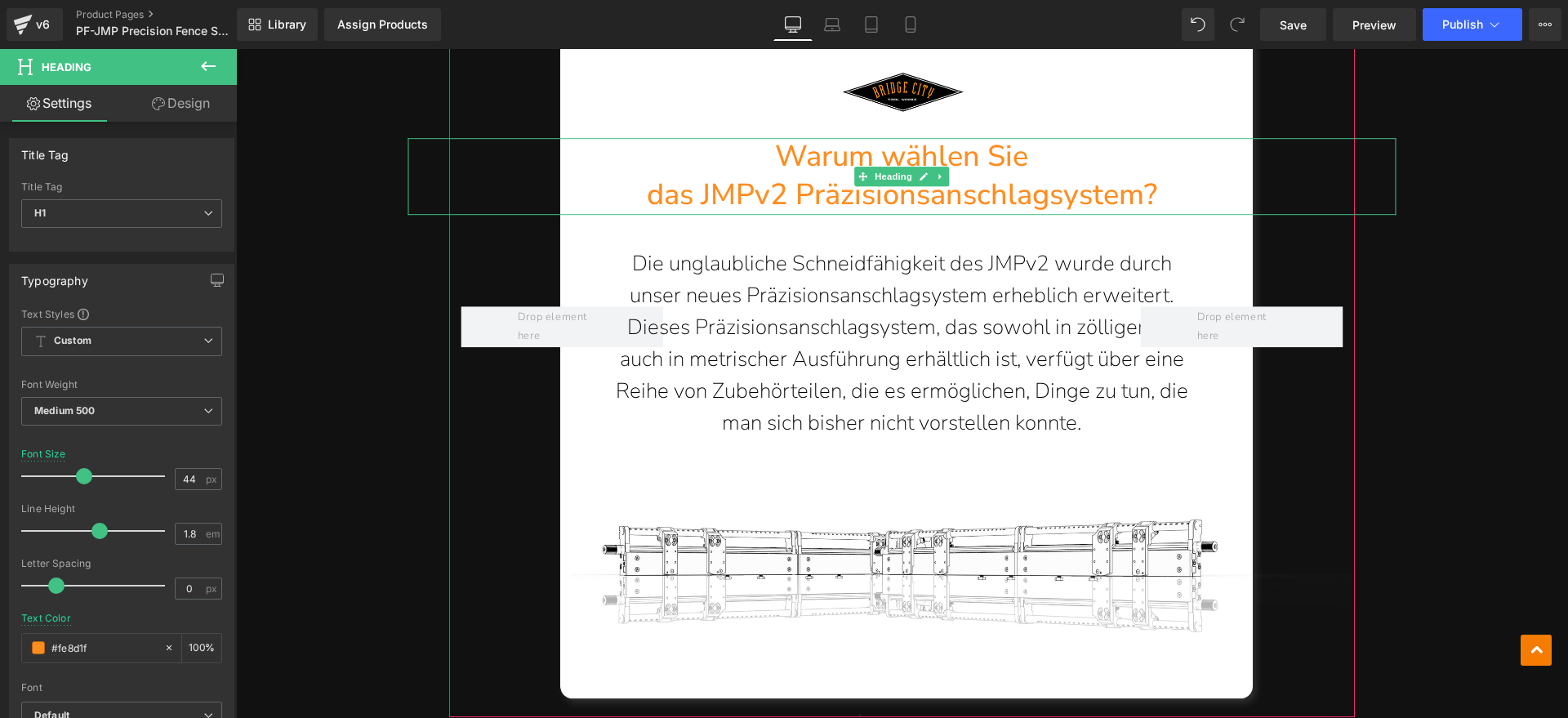
drag, startPoint x: 957, startPoint y: 167, endPoint x: 1195, endPoint y: 166, distance: 238.0
click at [957, 176] on h1 "das JMPv2 Präzisionsanschlagsystem?" at bounding box center [901, 196] width 987 height 38
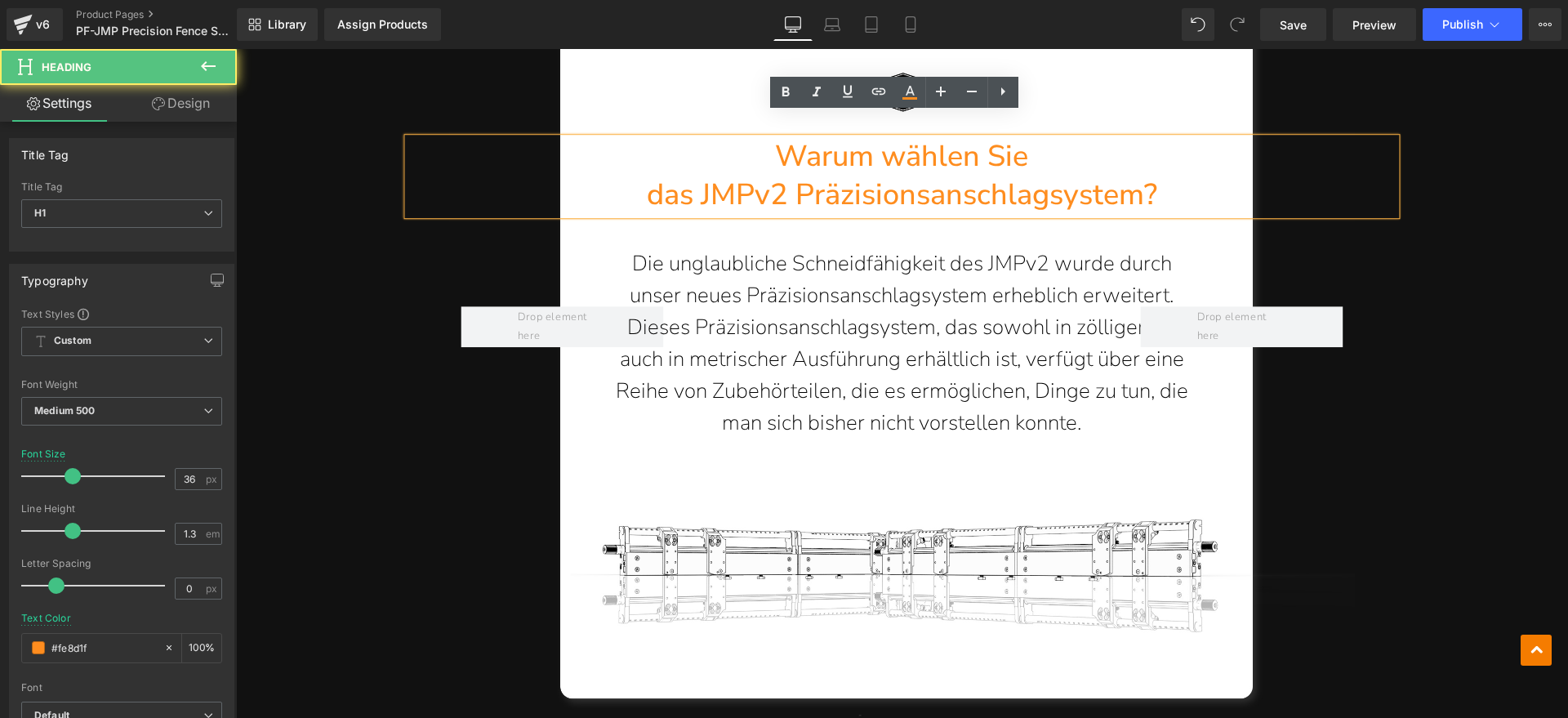
drag, startPoint x: 1198, startPoint y: 169, endPoint x: 1189, endPoint y: 169, distance: 9.0
click at [1192, 176] on h1 "das JMPv2 Präzisionsanschlagsystem?" at bounding box center [901, 196] width 987 height 38
drag, startPoint x: 1179, startPoint y: 170, endPoint x: 799, endPoint y: 135, distance: 381.6
click at [799, 138] on div "Warum wählen Sie das JMPv2 Präzisionsanschlagsystem?" at bounding box center [901, 176] width 987 height 77
paste div
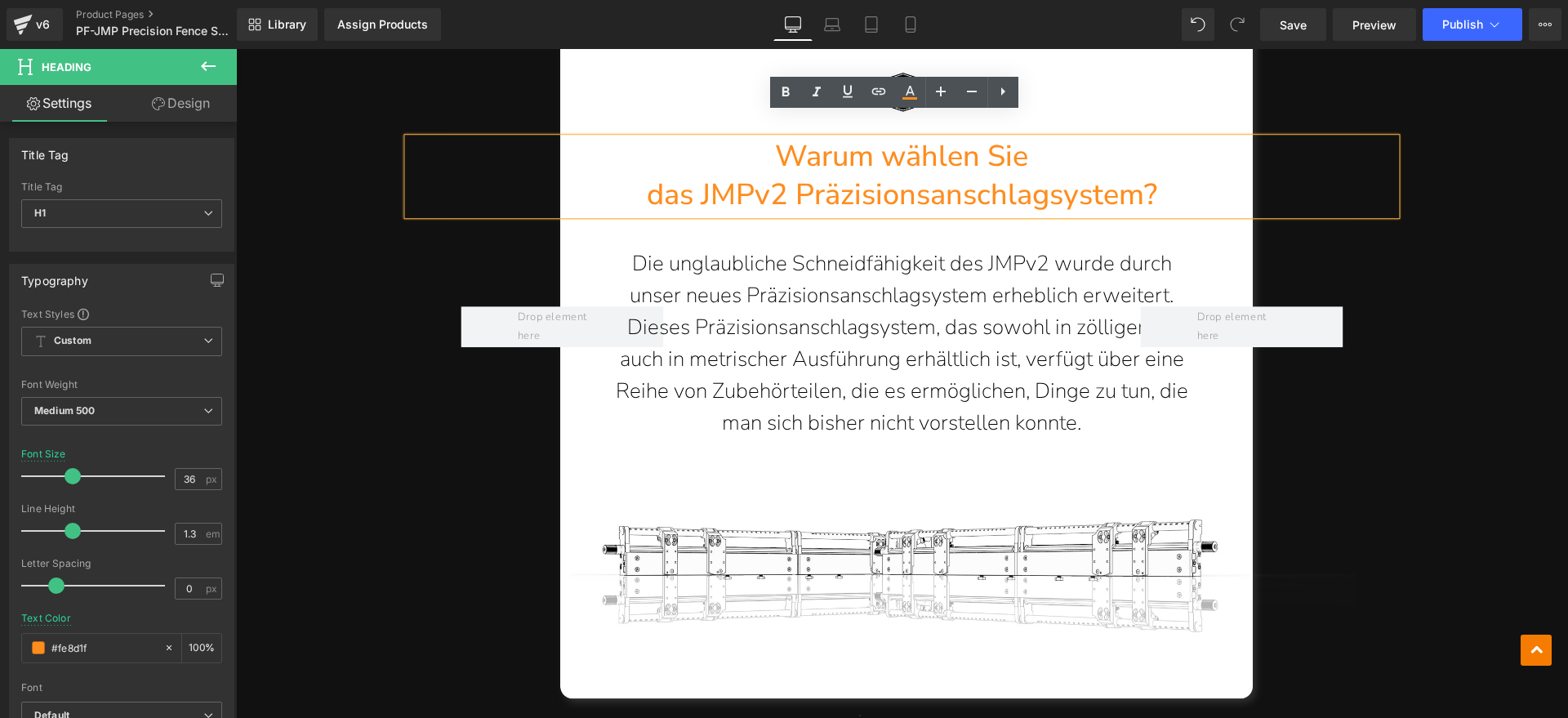
scroll to position [1743, 0]
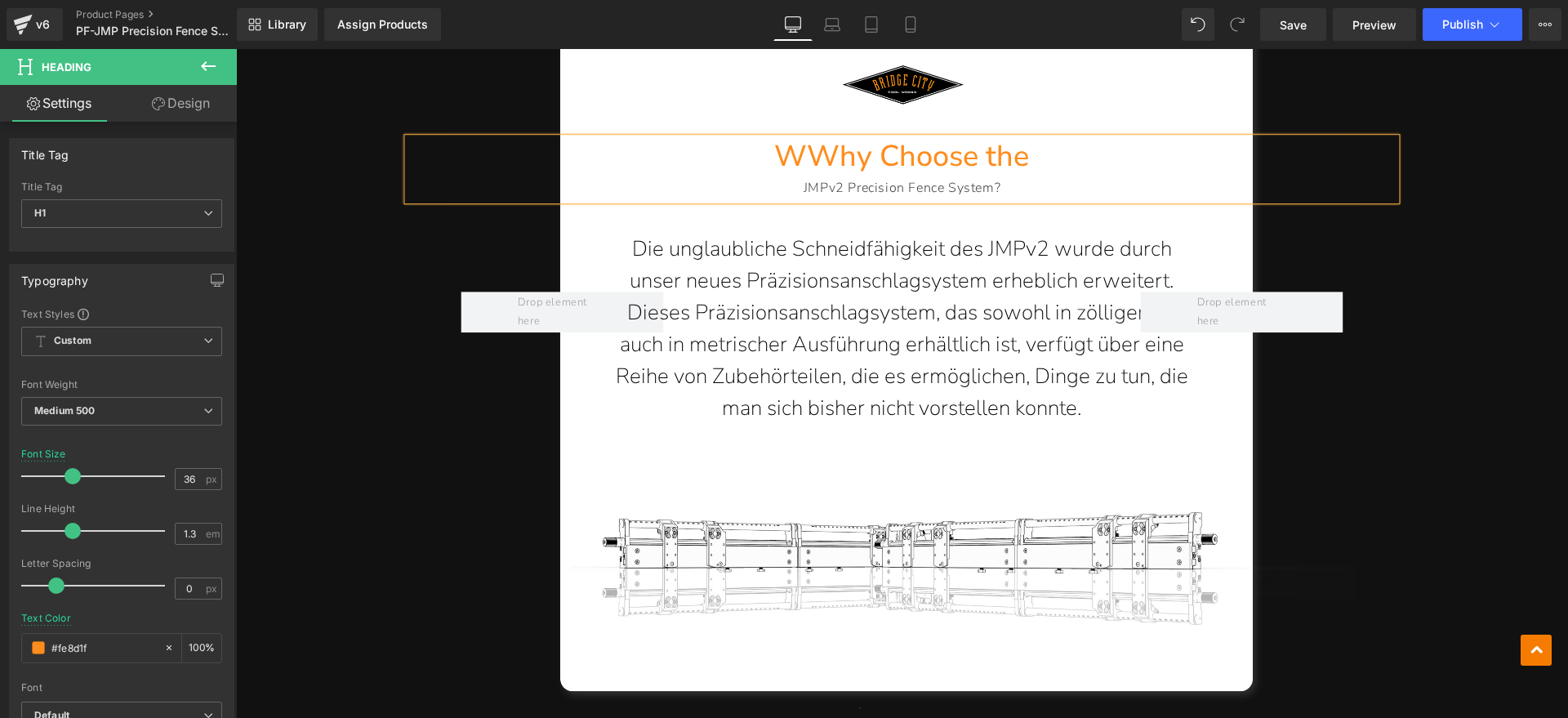
click at [803, 138] on h1 "WWhy Choose the" at bounding box center [901, 157] width 987 height 38
click at [796, 176] on div "JMPv2 Precision Fence System?" at bounding box center [901, 188] width 987 height 24
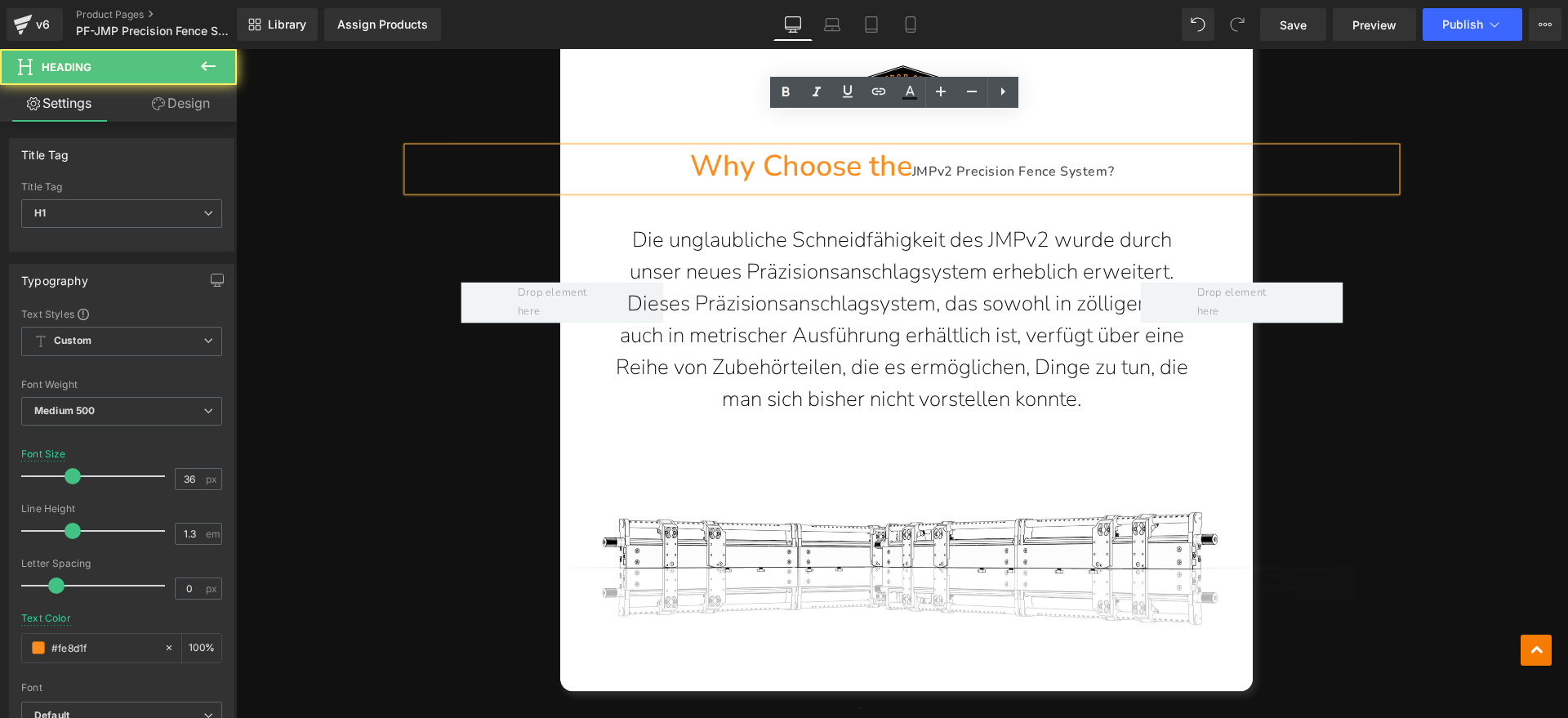
scroll to position [1752, 0]
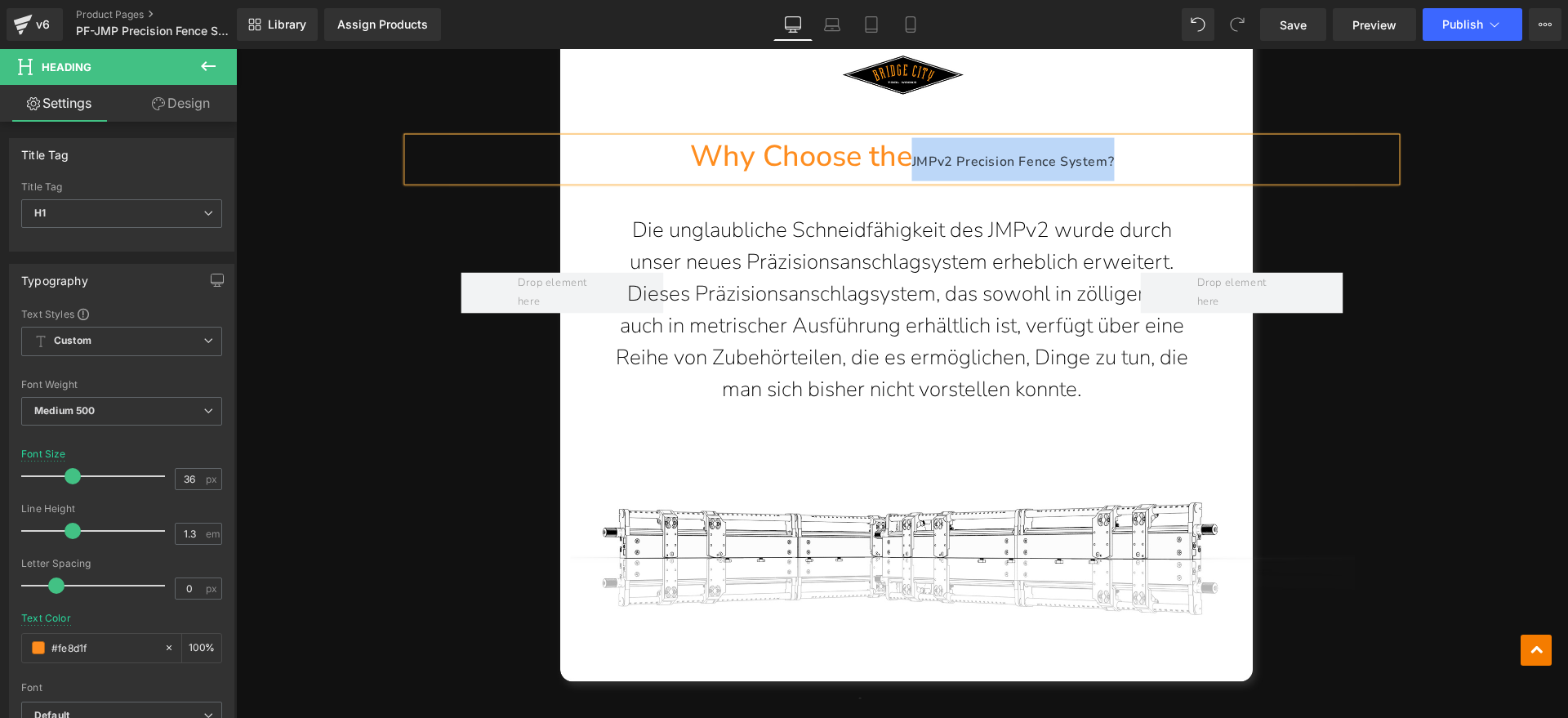
drag, startPoint x: 1122, startPoint y: 133, endPoint x: 908, endPoint y: 133, distance: 214.0
click at [908, 138] on h1 "Why Choose the JMPv2 Precision Fence System?" at bounding box center [901, 160] width 987 height 44
copy span "JMPv2 Precision Fence System?"
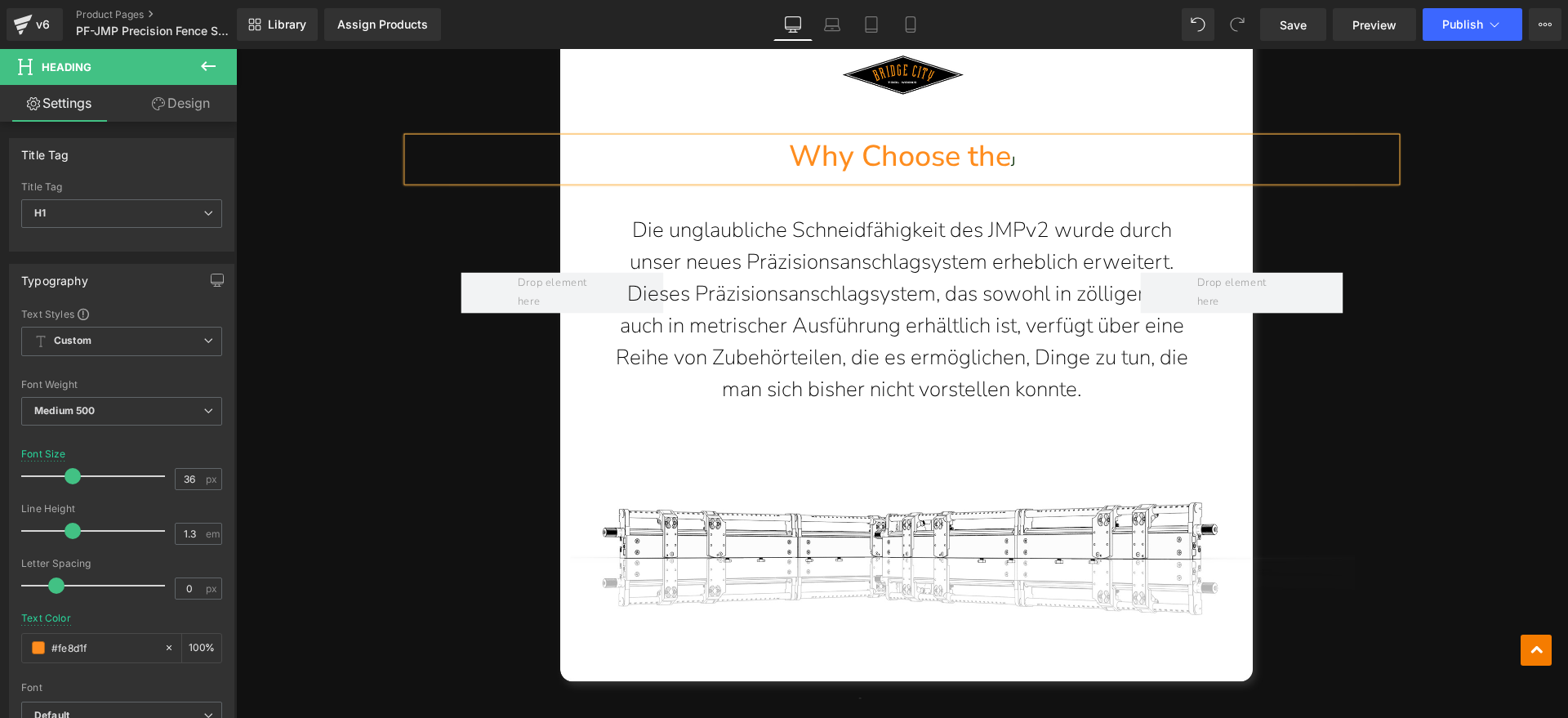
scroll to position [1755, 0]
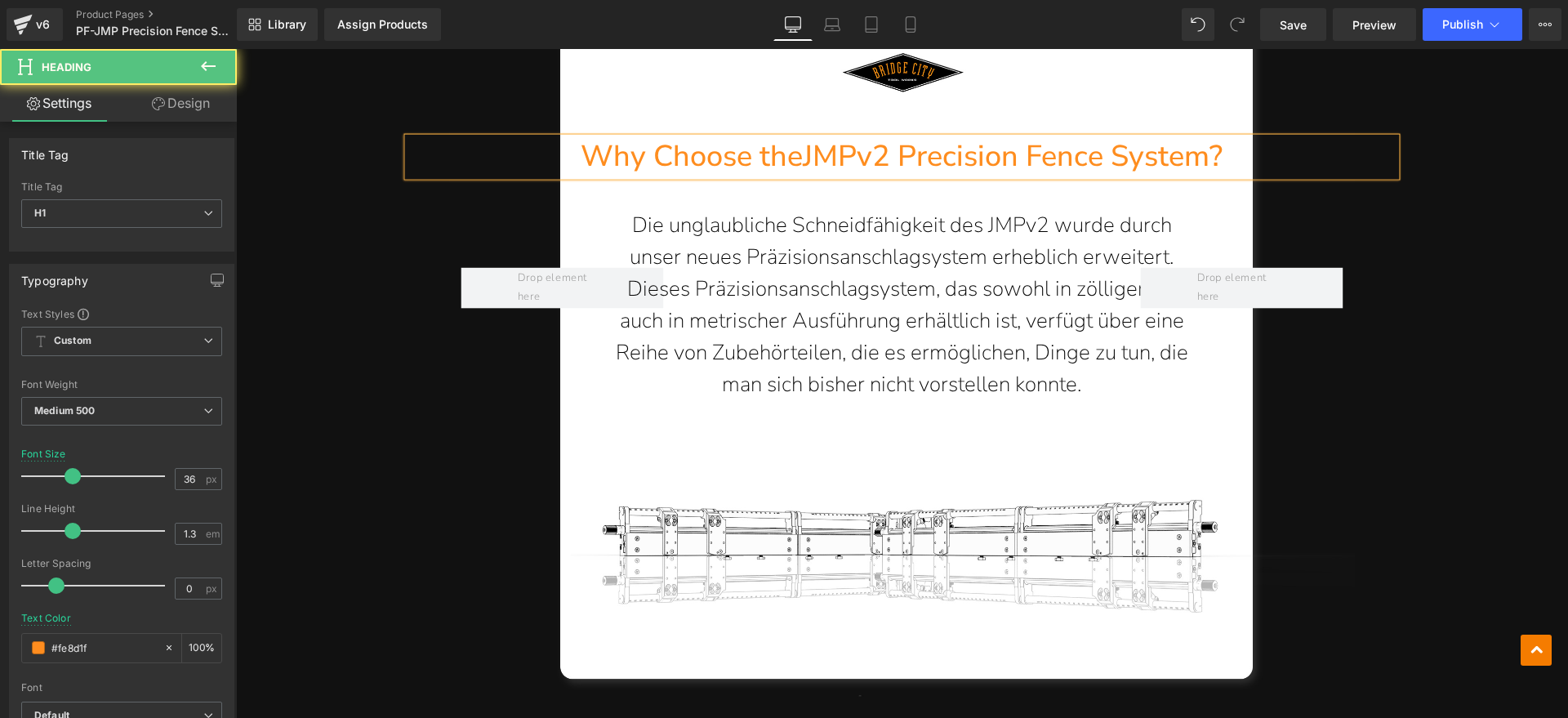
click at [799, 138] on h1 "Why Choose theJMPv2 Precision Fence System?" at bounding box center [901, 157] width 987 height 38
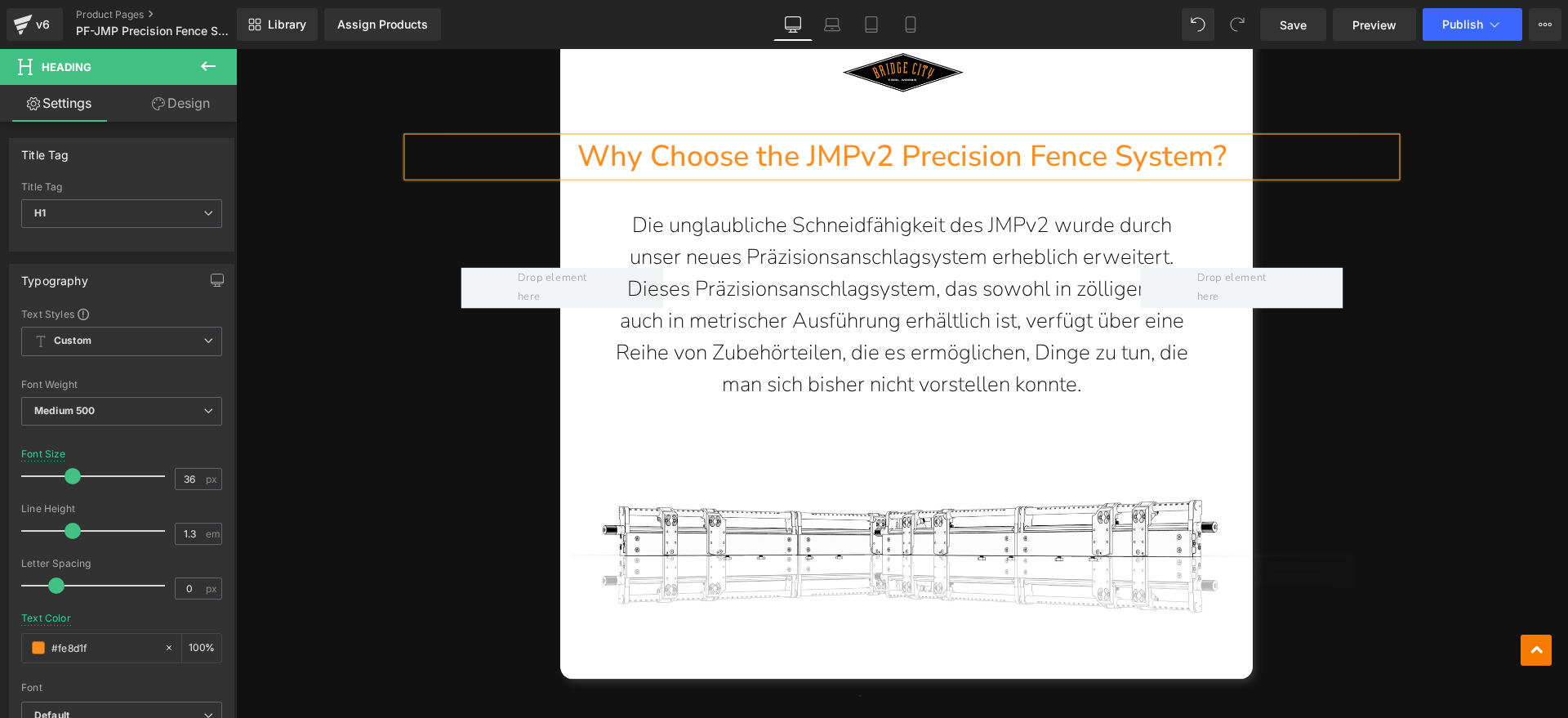
scroll to position [1736, 0]
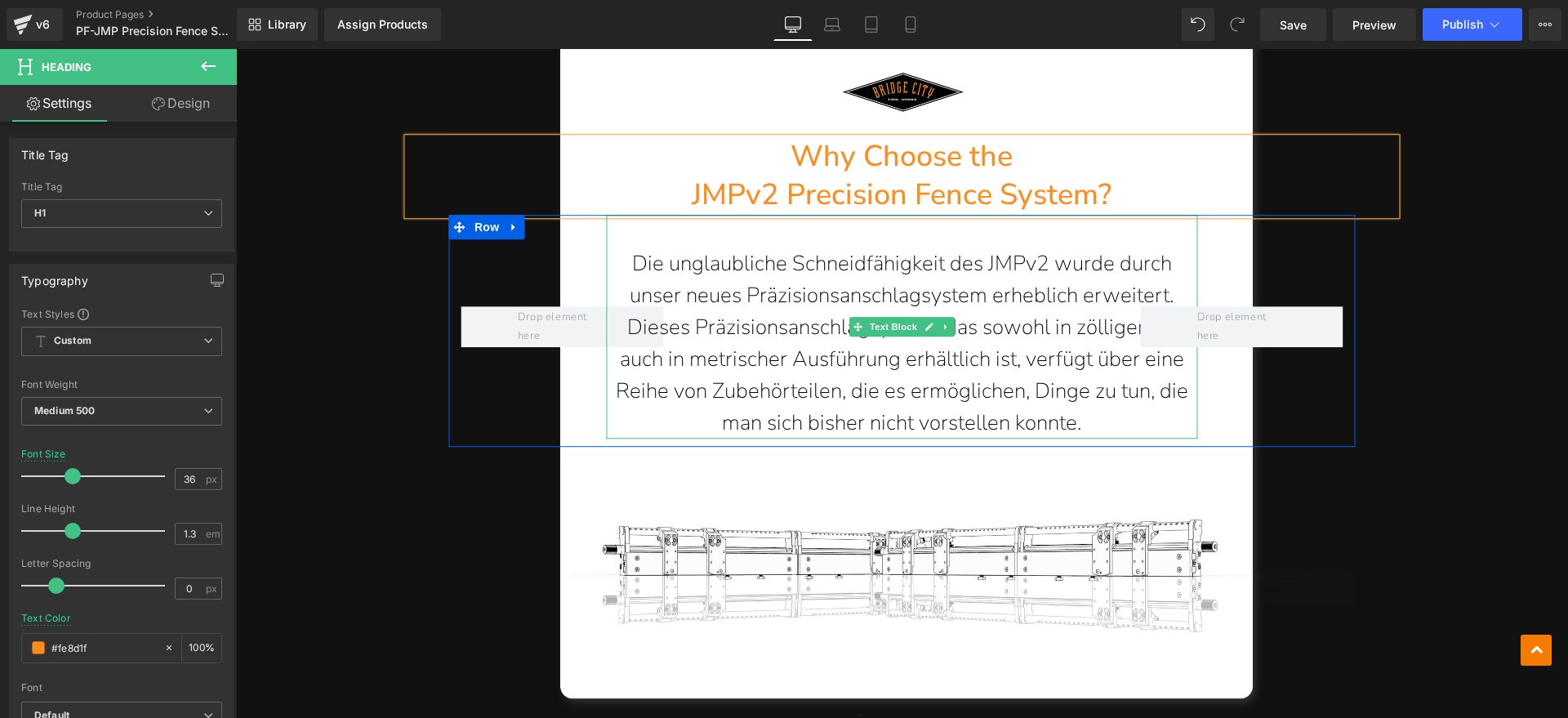
drag, startPoint x: 1108, startPoint y: 372, endPoint x: 1119, endPoint y: 374, distance: 11.2
click at [1108, 372] on p "Die unglaubliche Schneidfähigkeit des JMPv2 wurde durch unser neues Präzisionsa…" at bounding box center [902, 342] width 592 height 191
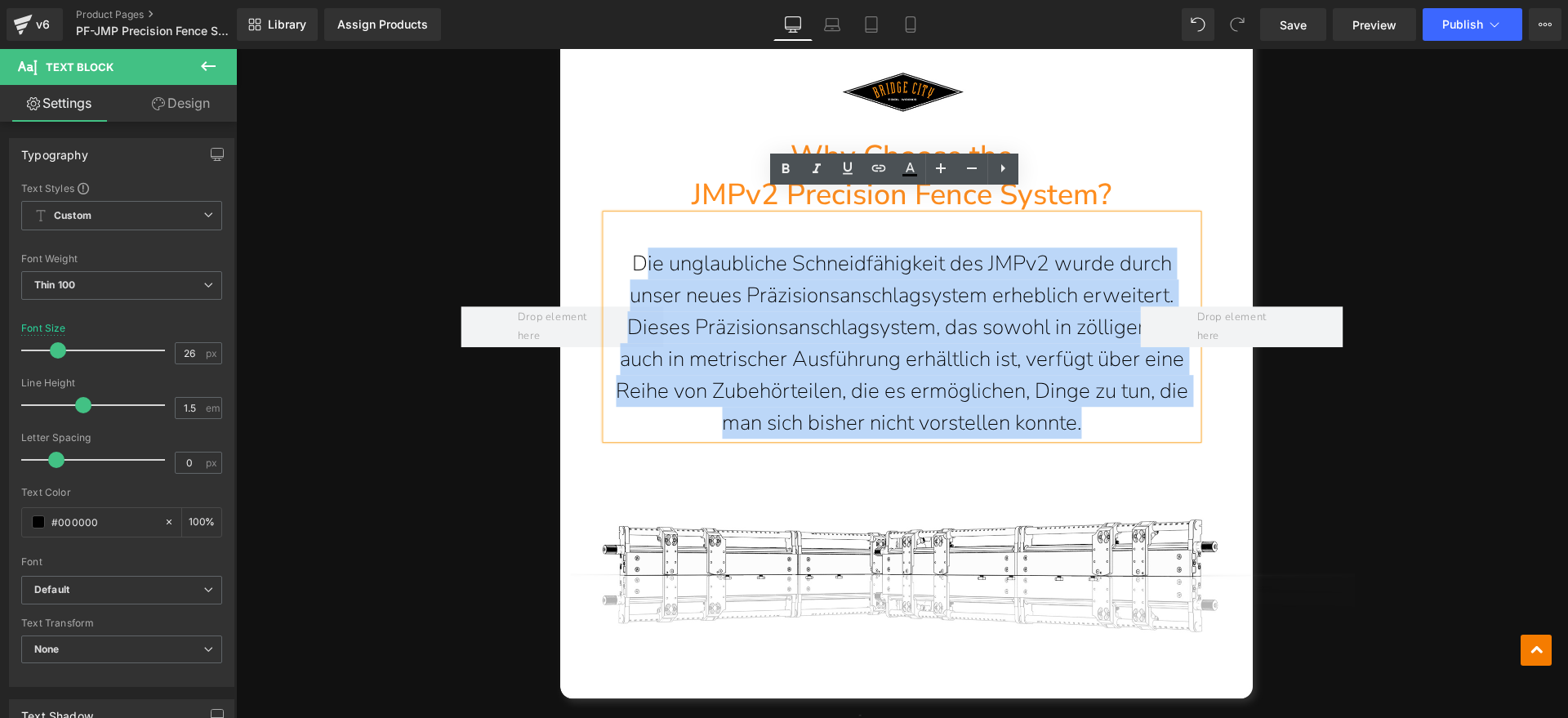
drag, startPoint x: 1105, startPoint y: 397, endPoint x: 638, endPoint y: 245, distance: 491.1
click at [638, 247] on p "Die unglaubliche Schneidfähigkeit des JMPv2 wurde durch unser neues Präzisionsa…" at bounding box center [902, 342] width 592 height 191
paste div
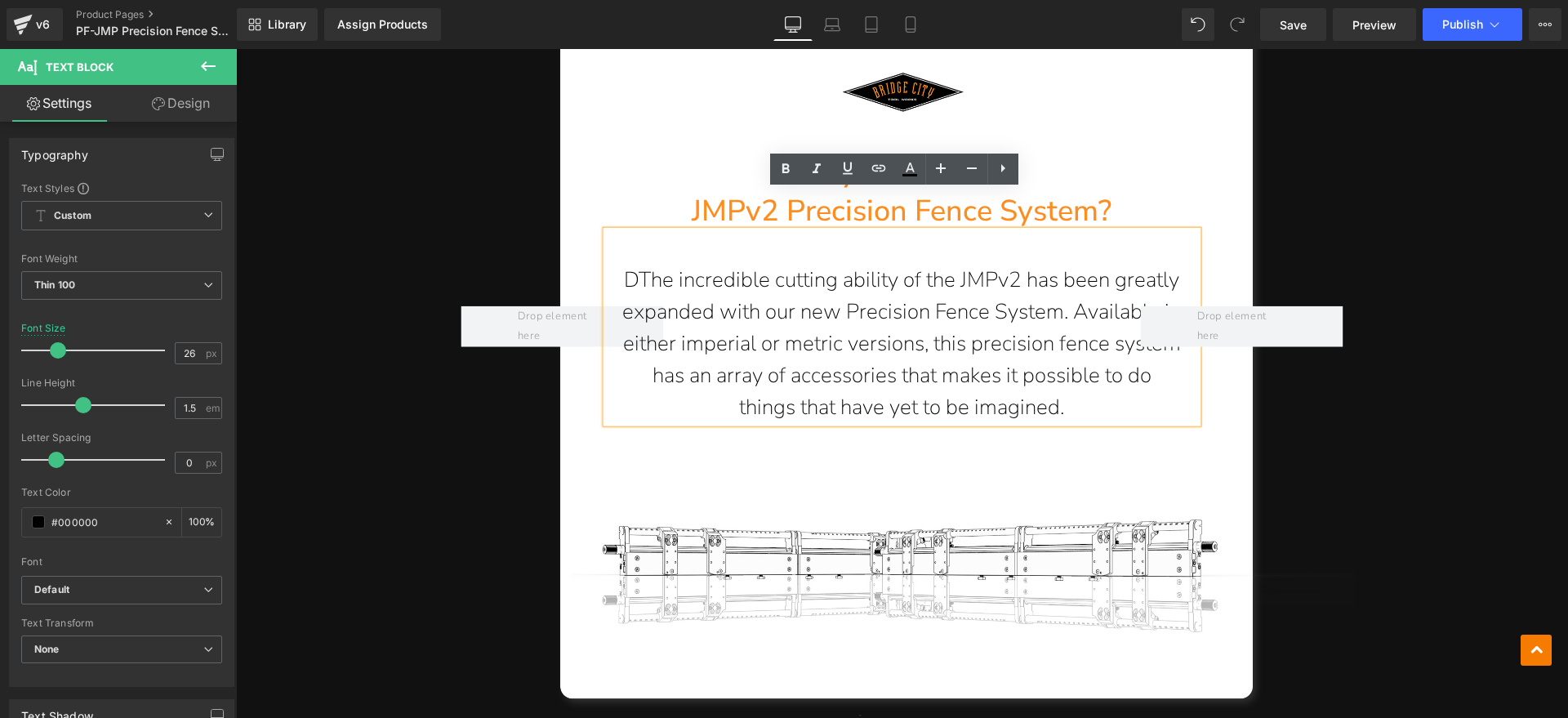
scroll to position [1752, 0]
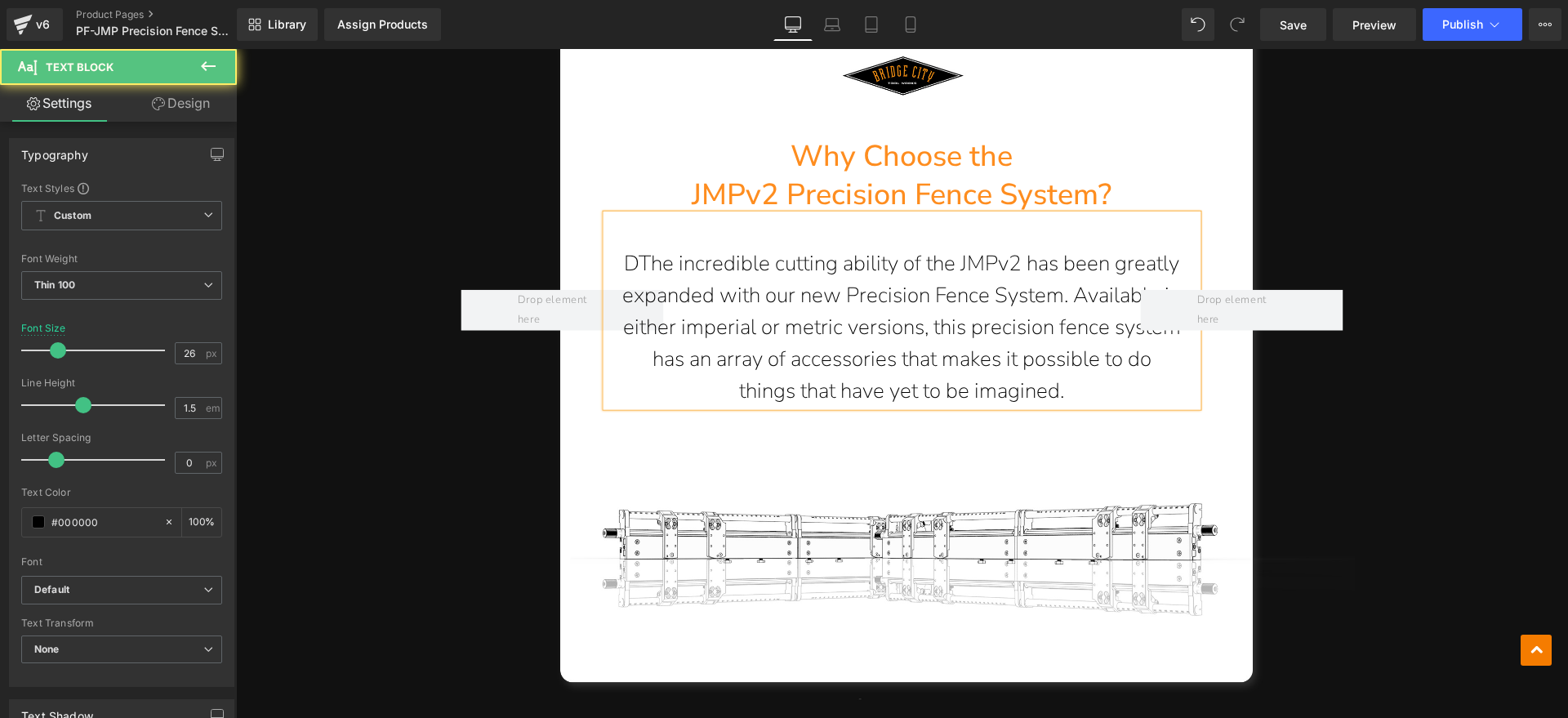
click at [632, 246] on p "DThe incredible cutting ability of the JMPv2 has been greatly" at bounding box center [902, 262] width 592 height 31
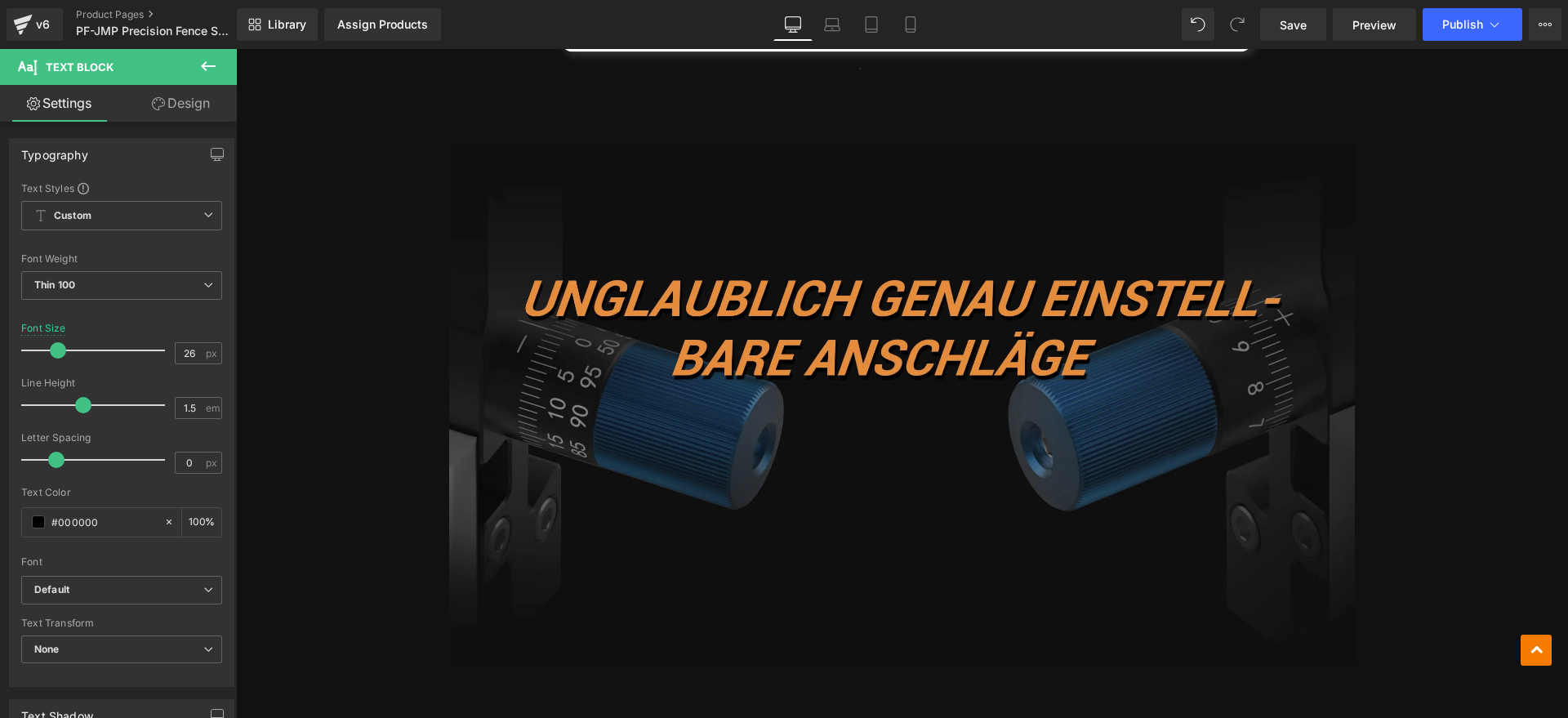
scroll to position [2365, 0]
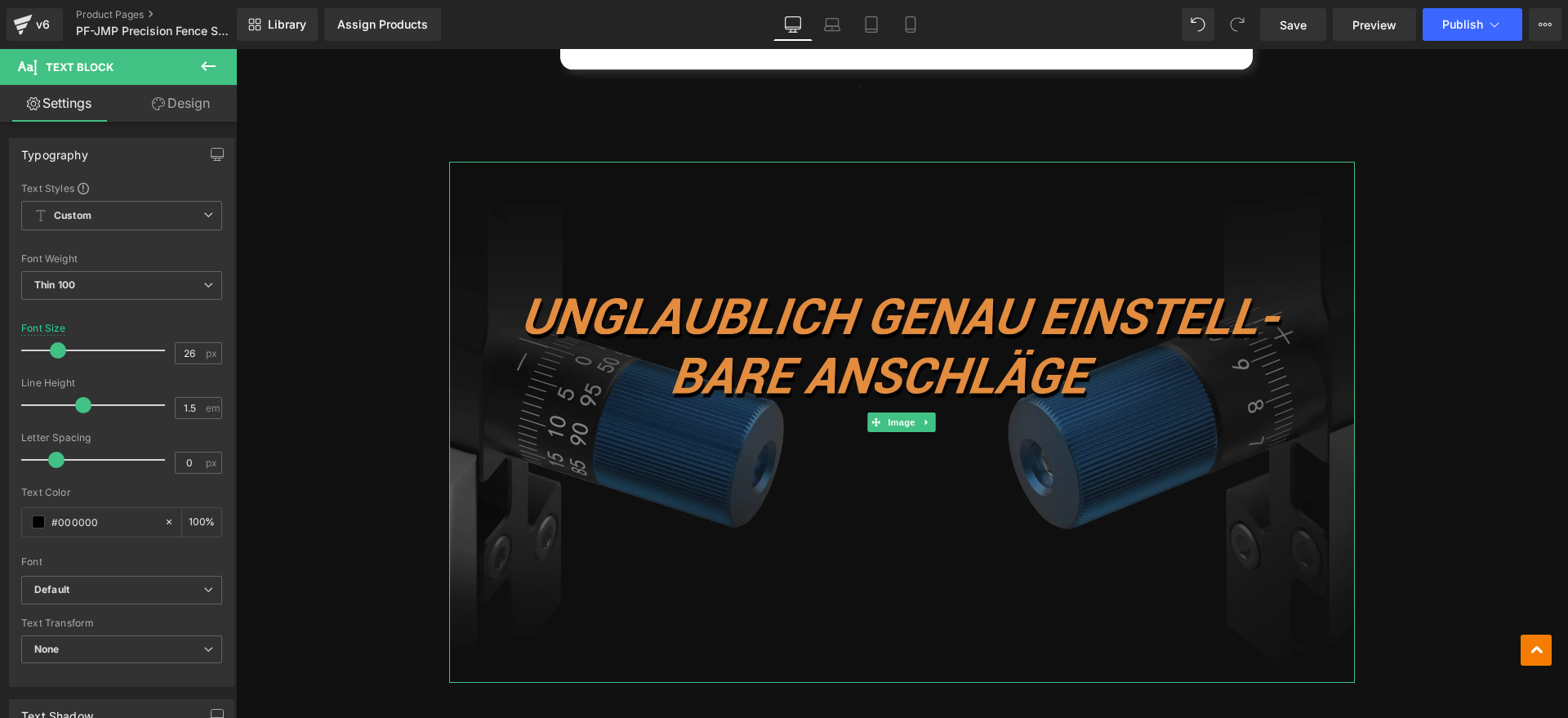
drag, startPoint x: 777, startPoint y: 371, endPoint x: 763, endPoint y: 381, distance: 17.2
click at [777, 371] on img at bounding box center [901, 422] width 906 height 521
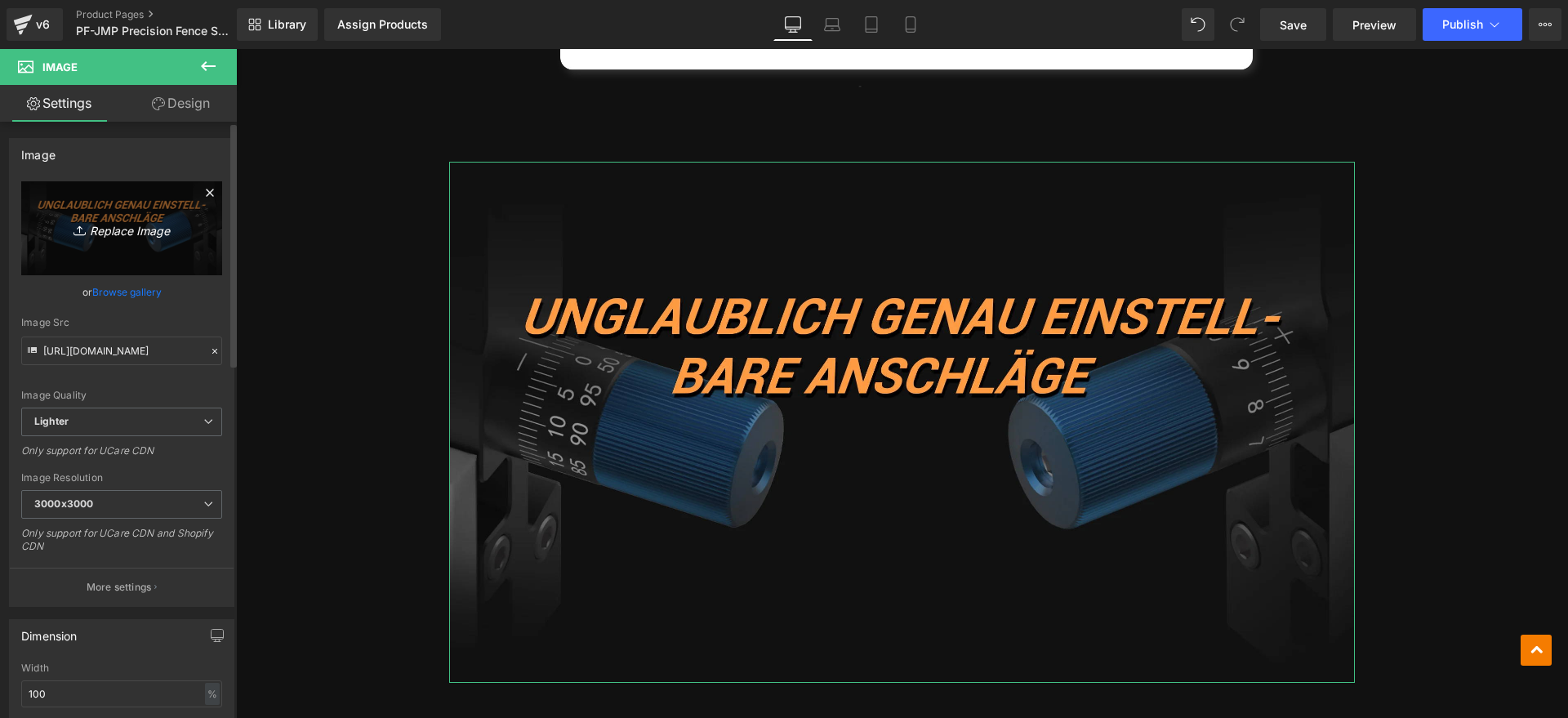
click at [181, 258] on link "Replace Image" at bounding box center [121, 229] width 201 height 94
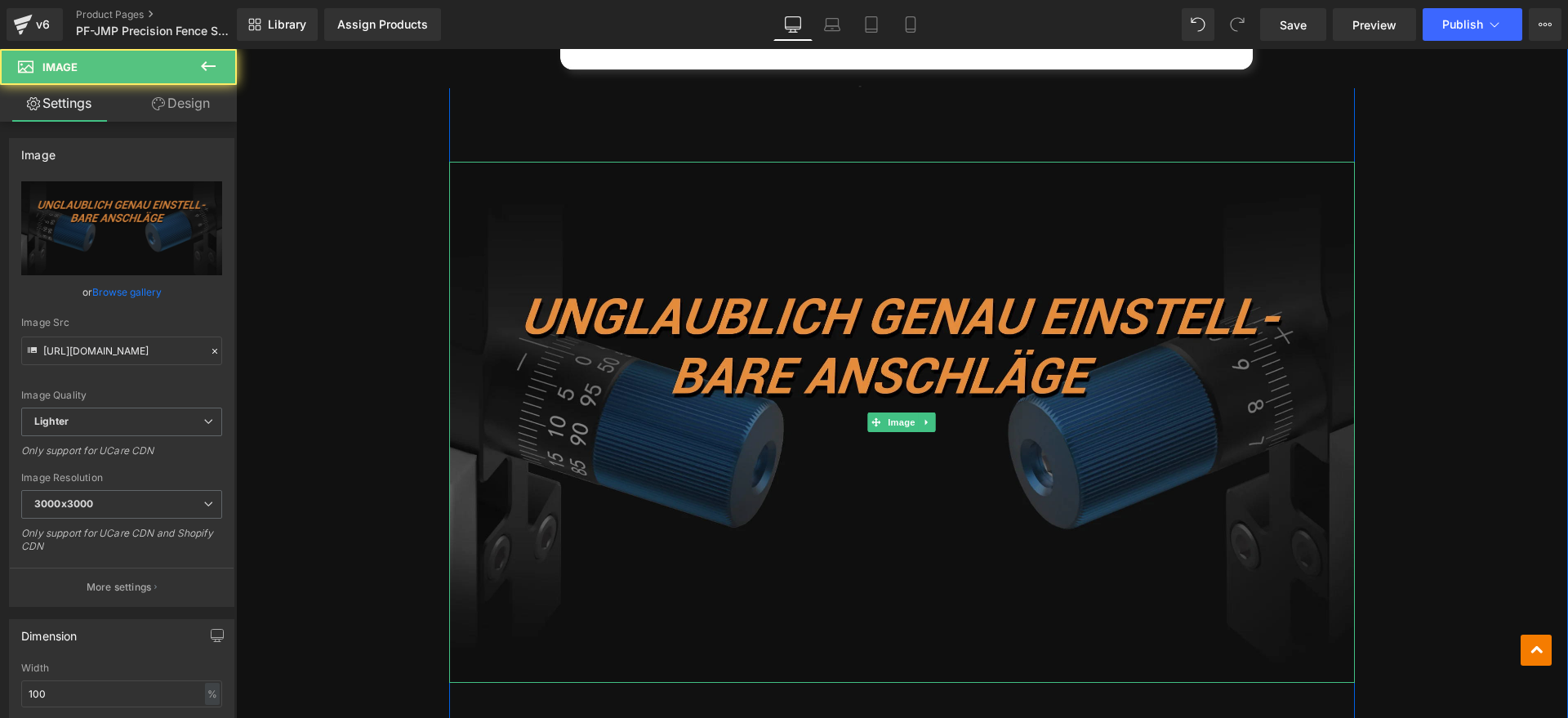
click at [938, 319] on img at bounding box center [901, 422] width 906 height 521
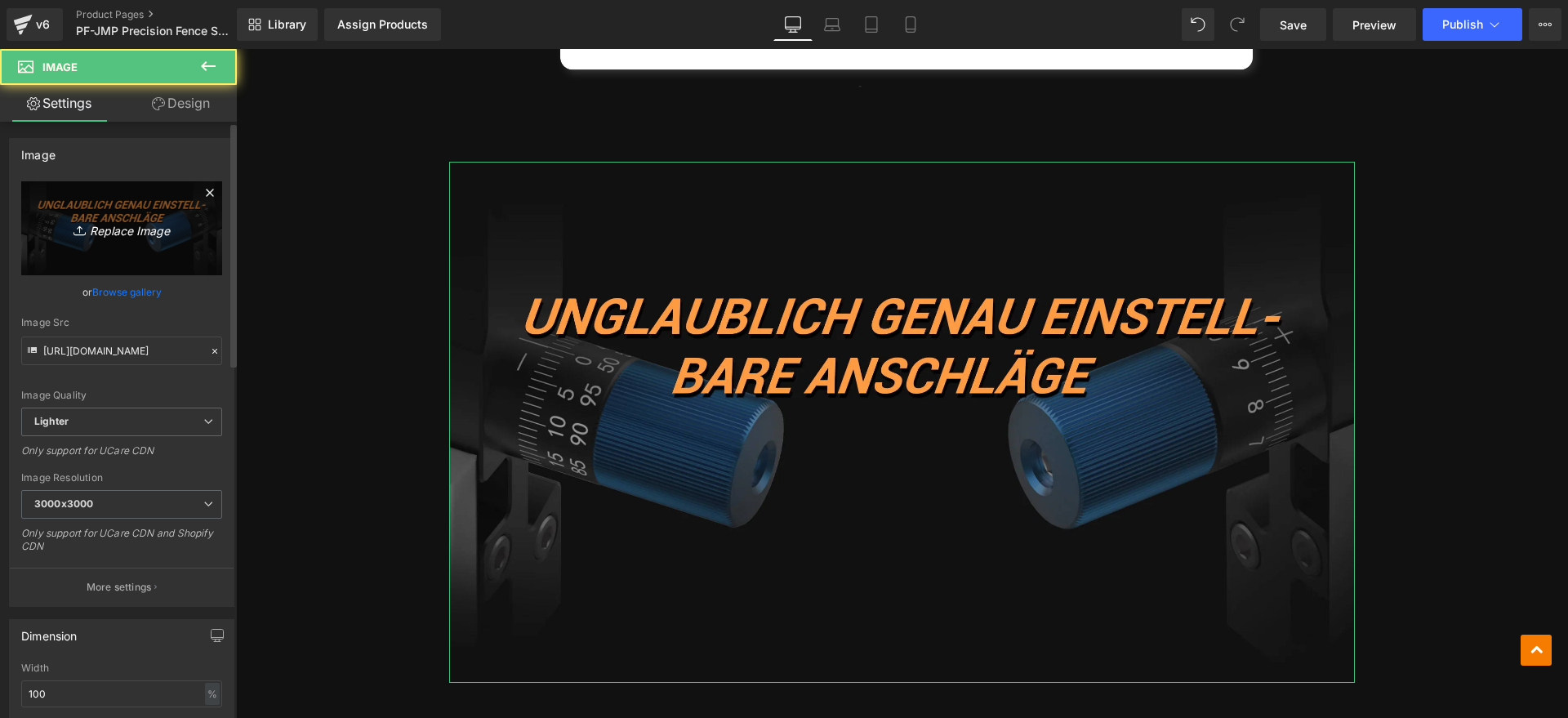
click at [156, 240] on link "Replace Image" at bounding box center [121, 229] width 201 height 94
type input "C:\fakepath\JMP-FENCE1.jpg"
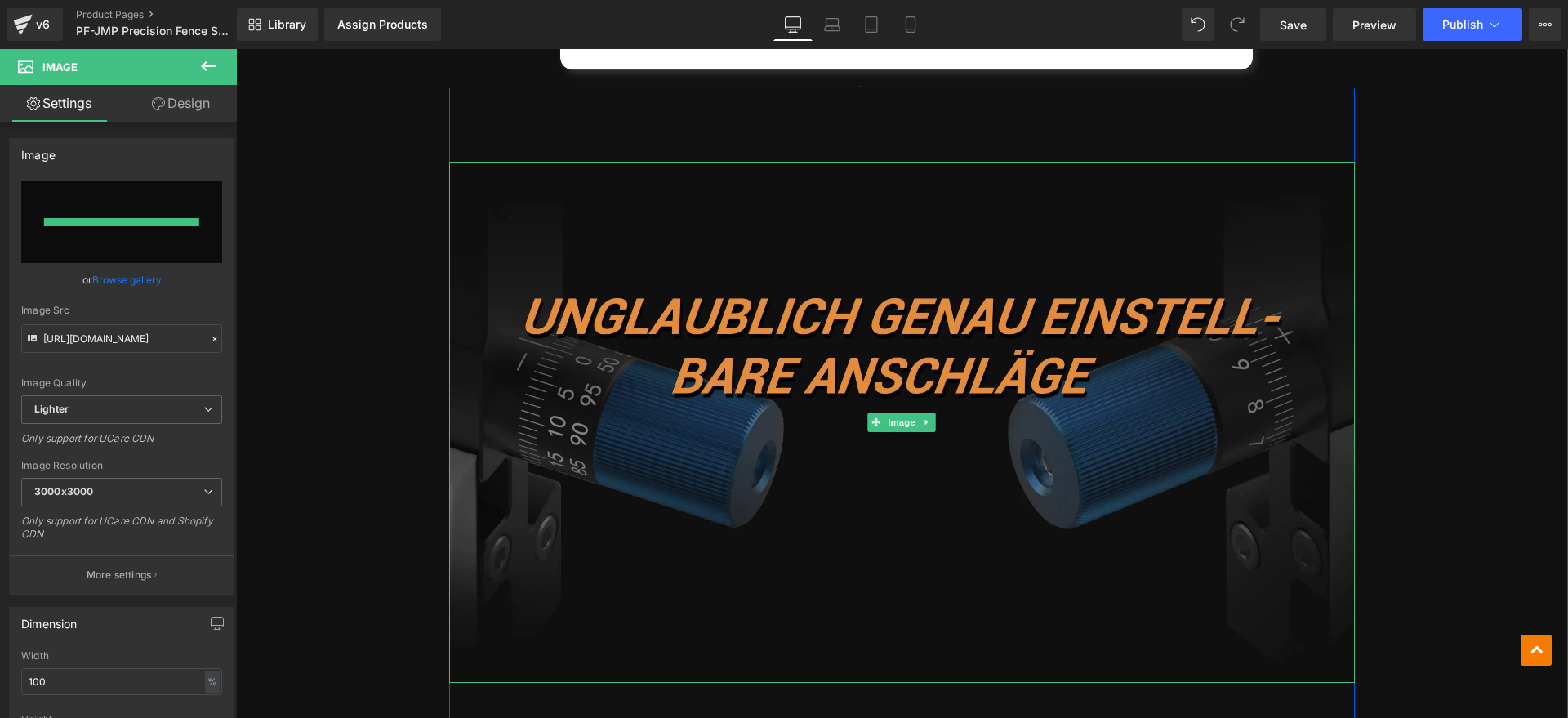
type input "[URL][DOMAIN_NAME]"
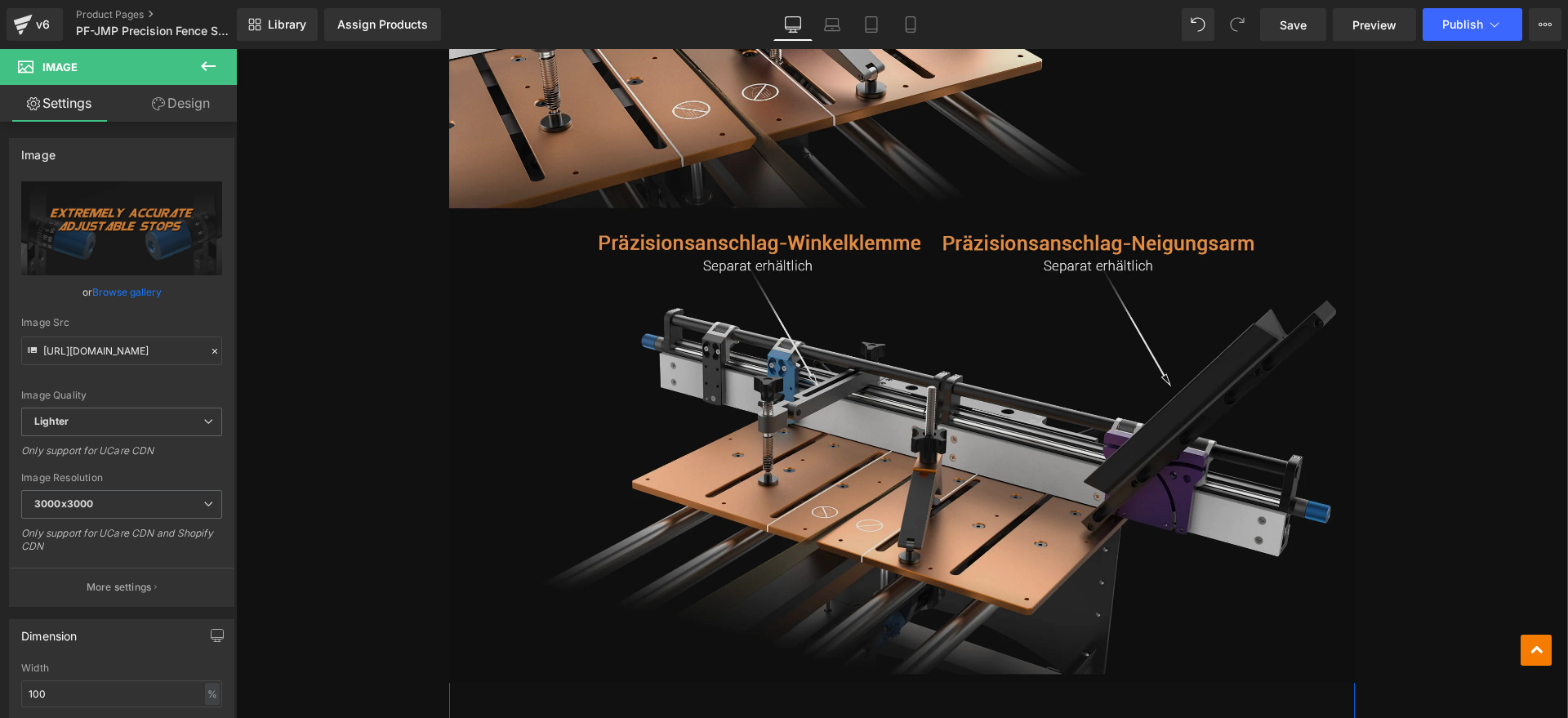
scroll to position [8592, 0]
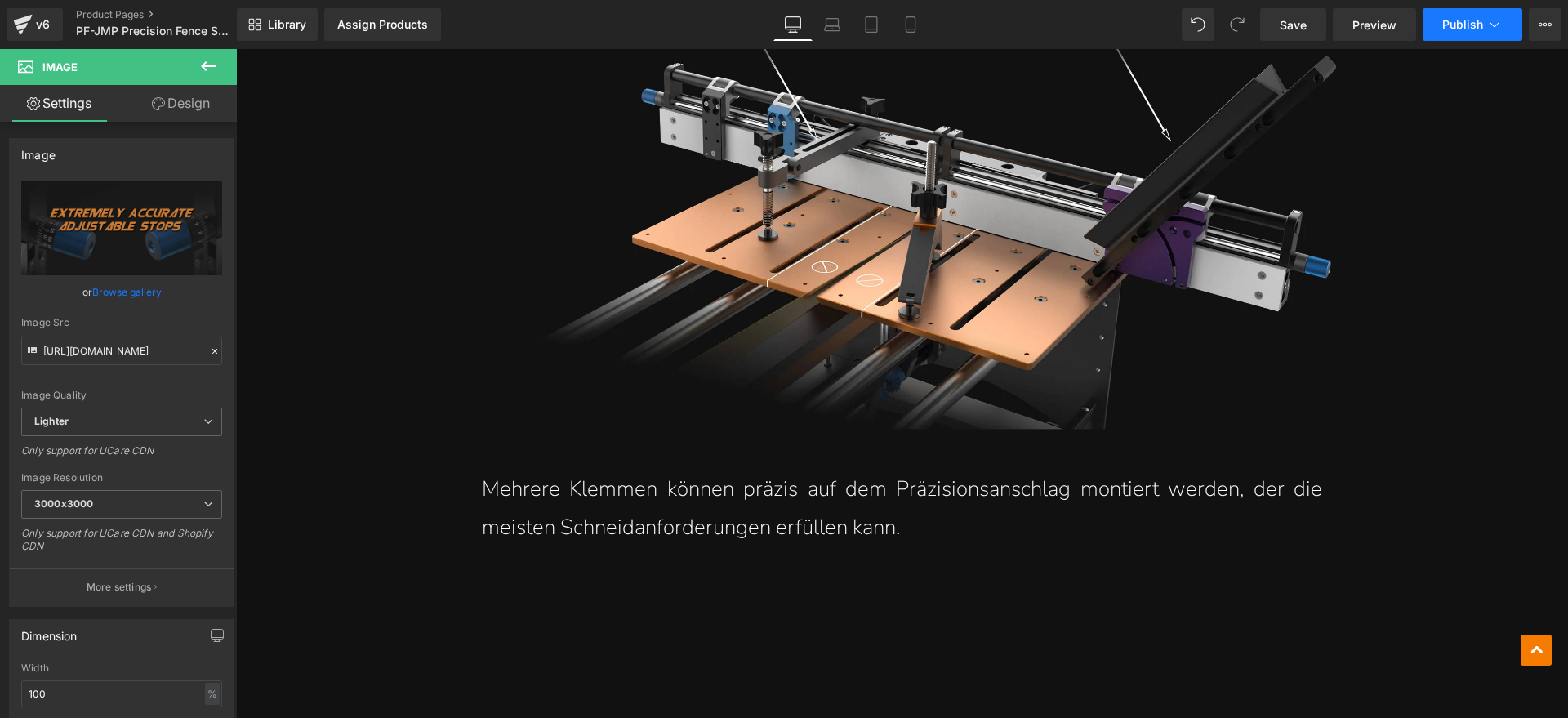
click at [1495, 27] on icon at bounding box center [1495, 24] width 17 height 17
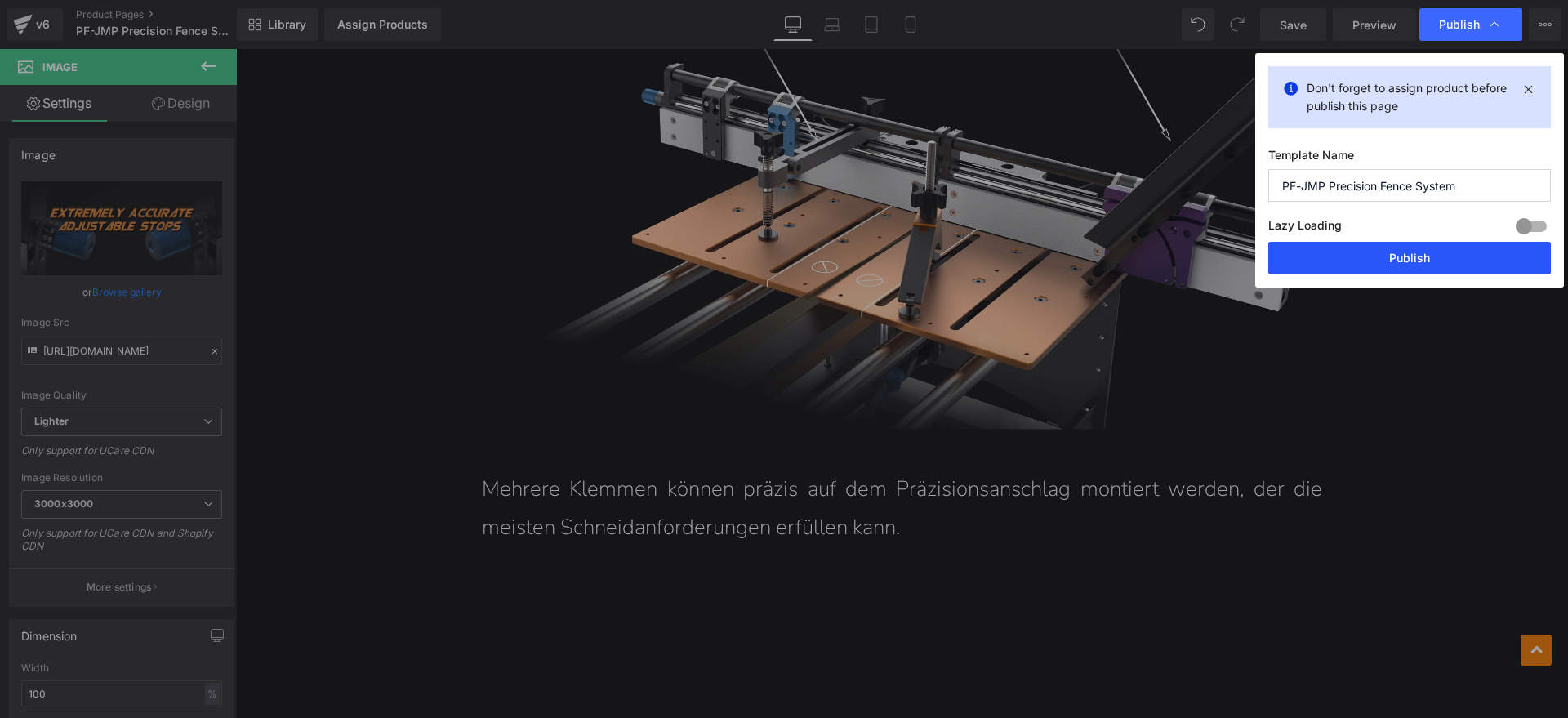
click at [1388, 258] on button "Publish" at bounding box center [1410, 258] width 283 height 32
